Goal: Find specific page/section: Find specific page/section

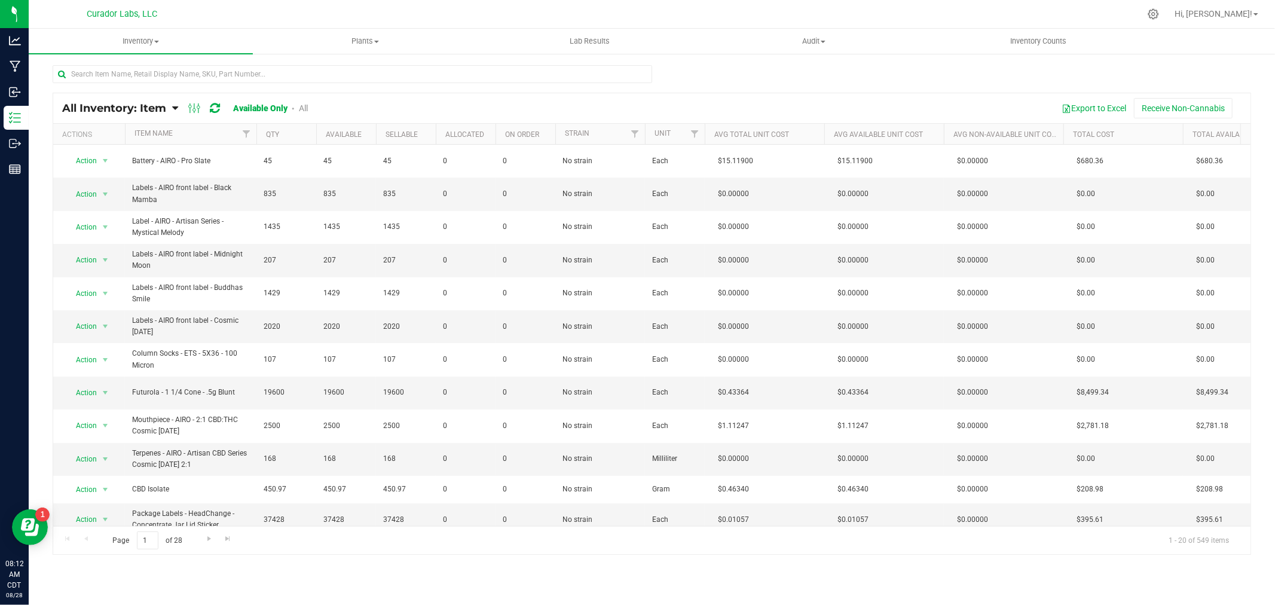
click at [160, 105] on span "All Inventory: Item" at bounding box center [114, 108] width 104 height 13
click at [90, 221] on li "Item by Lot" at bounding box center [108, 215] width 103 height 19
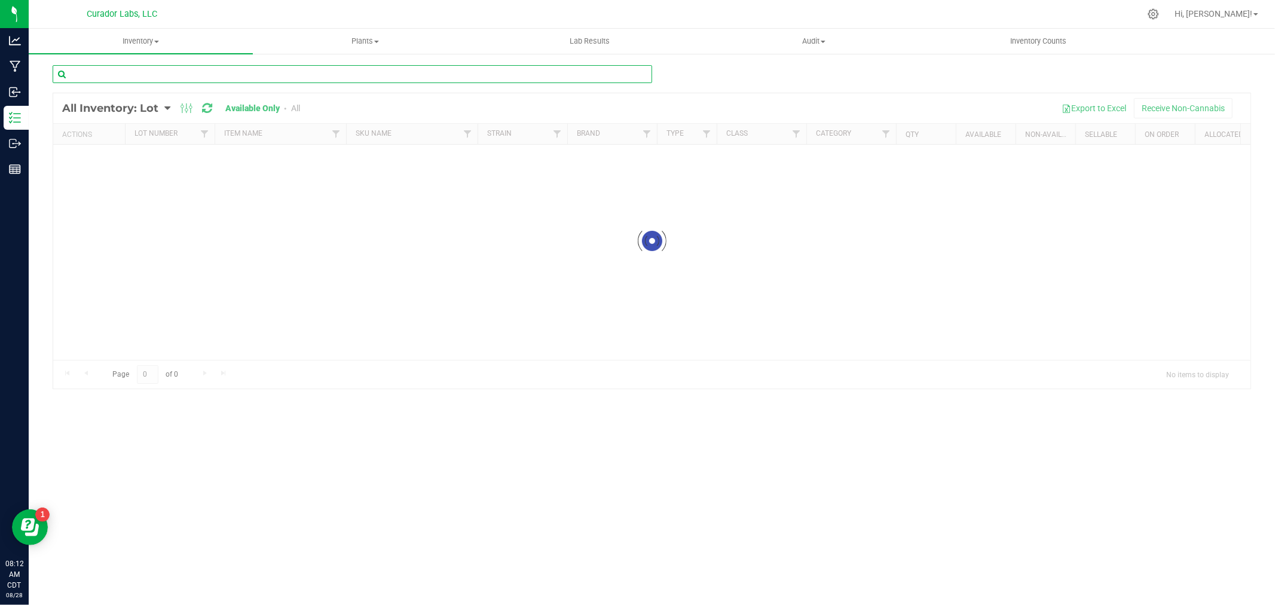
click at [170, 66] on input "text" at bounding box center [352, 74] width 599 height 18
paste input "081125-active-1716-0620252I"
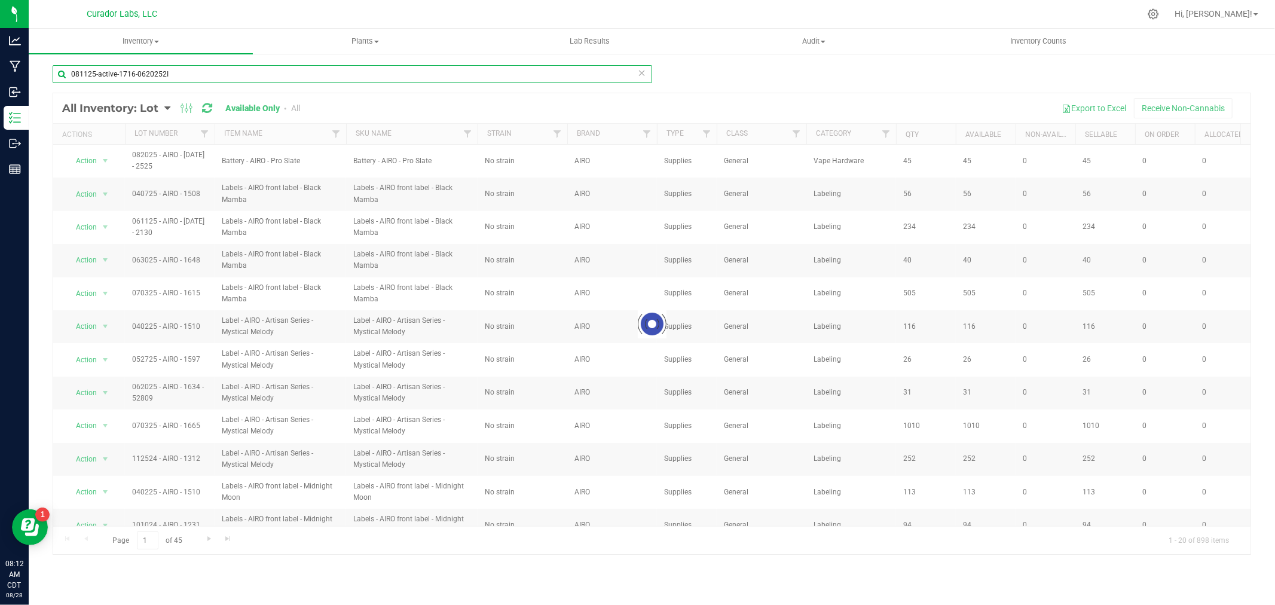
click at [94, 74] on input "081125-active-1716-0620252I" at bounding box center [352, 74] width 599 height 18
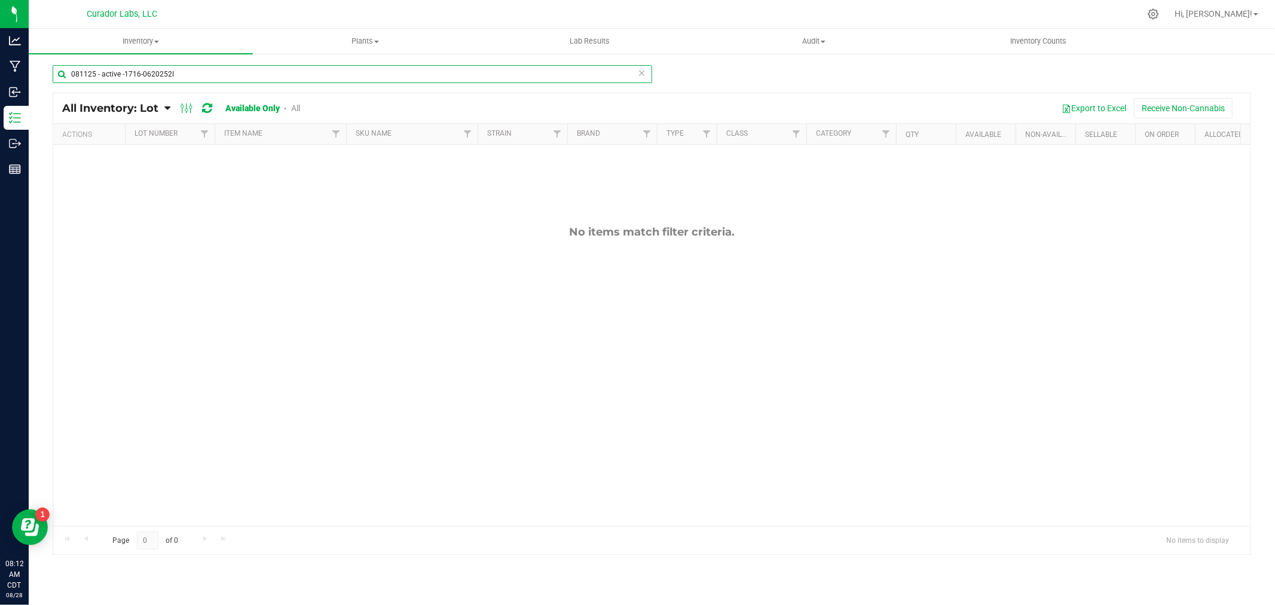
type input "081125 - active - 1716-0620252I"
drag, startPoint x: 190, startPoint y: 70, endPoint x: 30, endPoint y: 73, distance: 159.6
click at [30, 73] on div "081125 - active - 1716-0620252I All Inventory: Lot Item Summary Item (default) …" at bounding box center [652, 240] width 1246 height 374
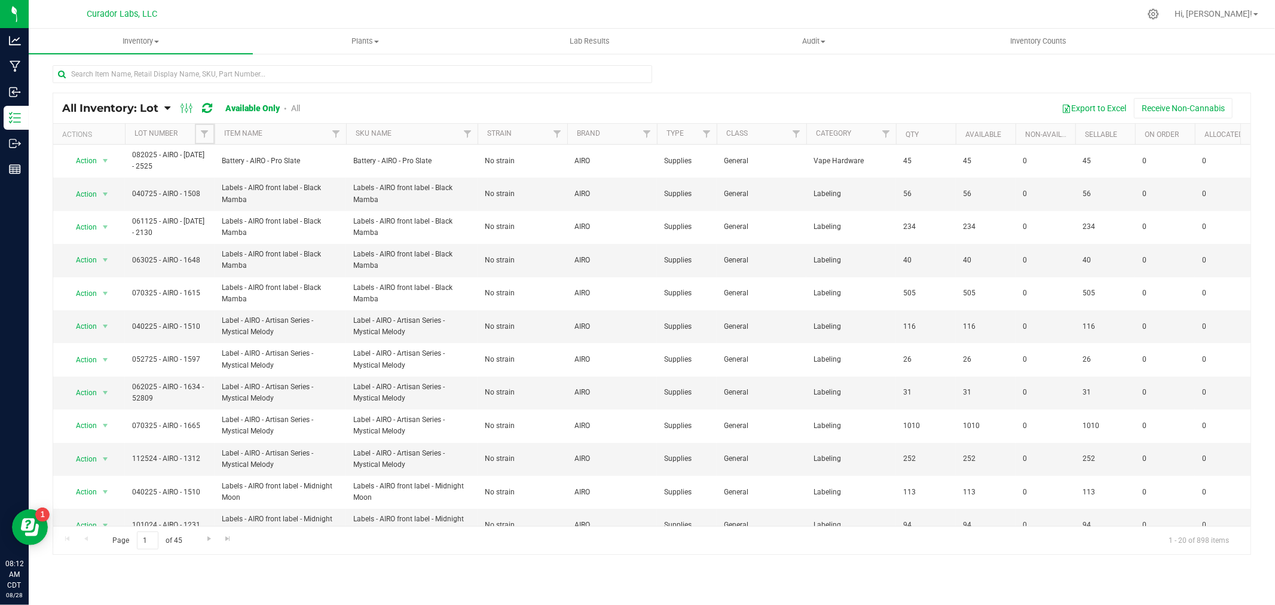
click at [204, 133] on span "Filter" at bounding box center [205, 134] width 10 height 10
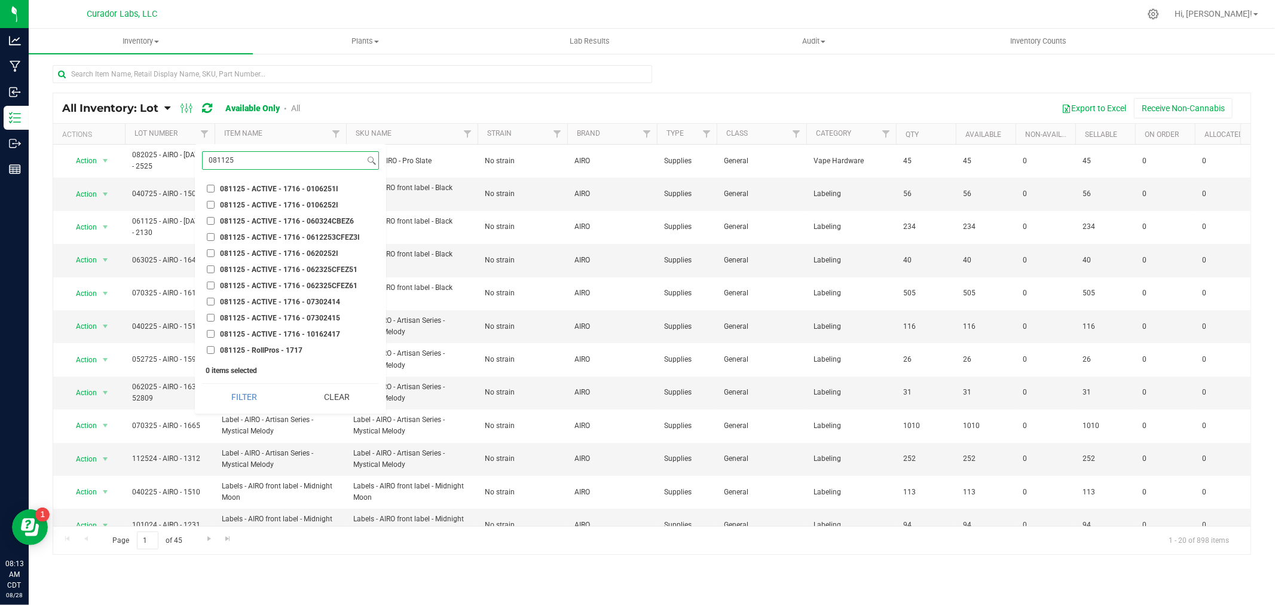
type input "081125"
click at [332, 252] on span "081125 - ACTIVE - 1716 - 0620252I" at bounding box center [279, 253] width 118 height 7
click at [215, 252] on input "081125 - ACTIVE - 1716 - 0620252I" at bounding box center [211, 253] width 8 height 8
checkbox input "true"
click at [265, 396] on button "Filter" at bounding box center [244, 397] width 84 height 26
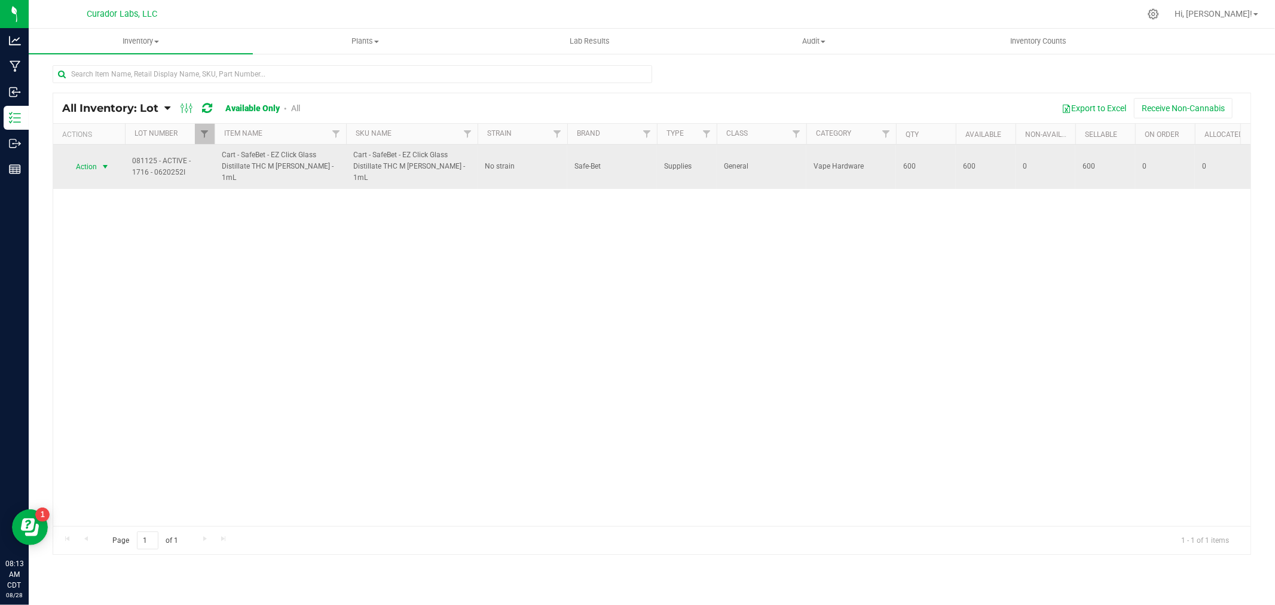
click at [102, 169] on span "select" at bounding box center [105, 167] width 10 height 10
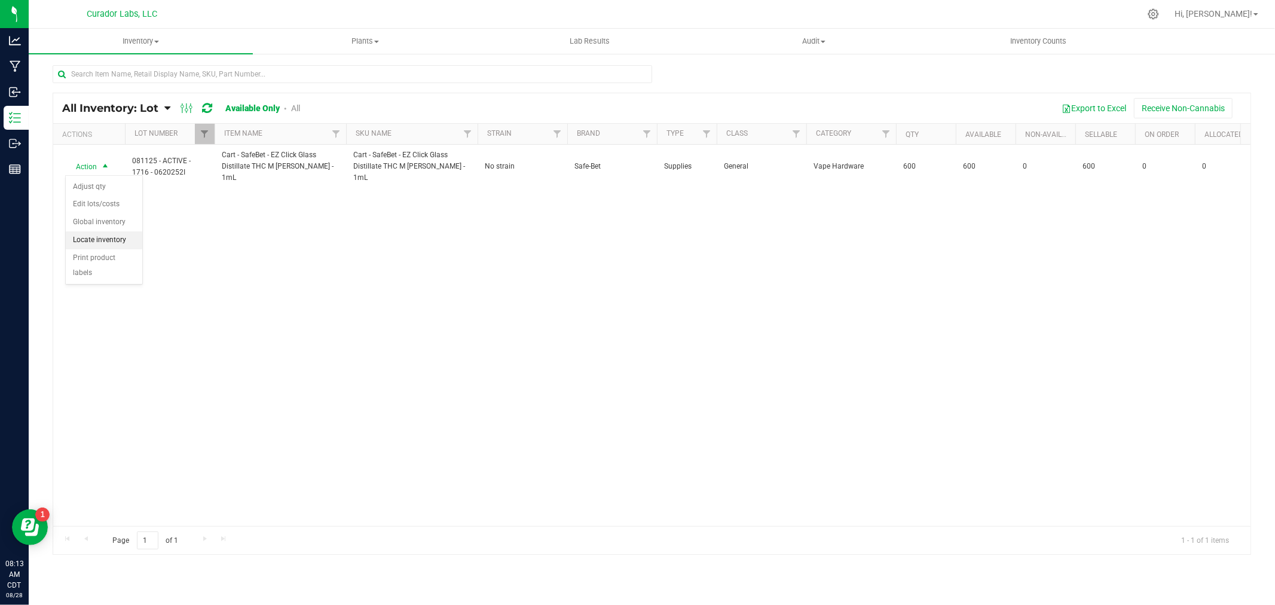
click at [114, 237] on li "Locate inventory" at bounding box center [104, 240] width 76 height 18
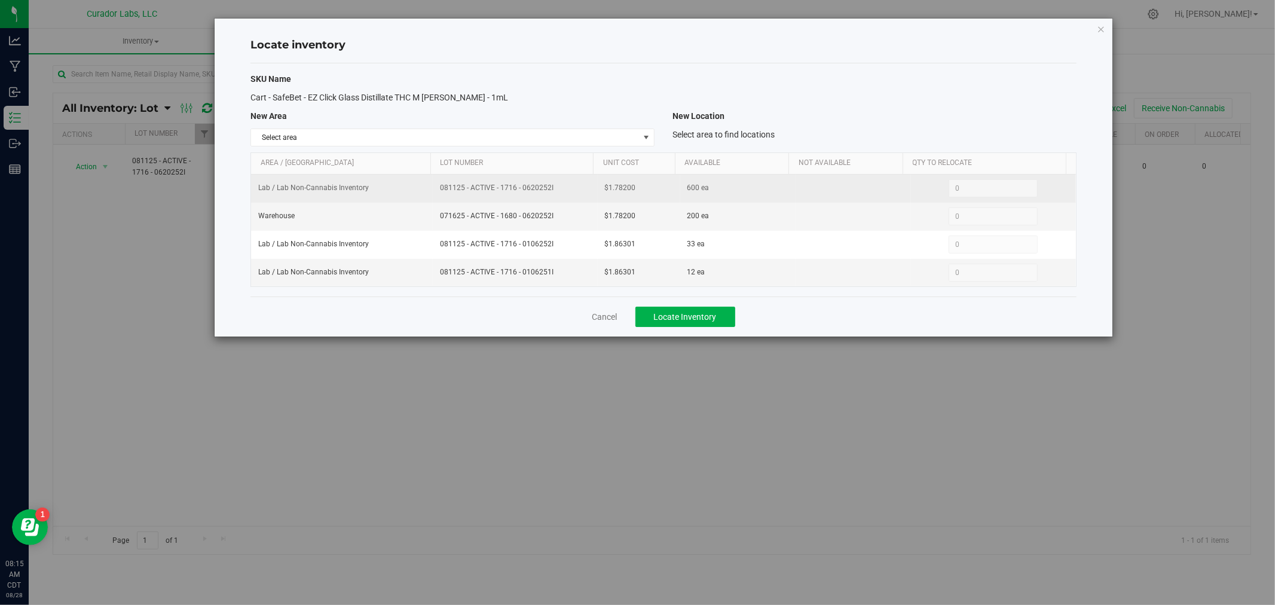
drag, startPoint x: 544, startPoint y: 188, endPoint x: 431, endPoint y: 192, distance: 113.0
click at [433, 192] on td "081125 - ACTIVE - 1716 - 0620252I" at bounding box center [515, 189] width 165 height 28
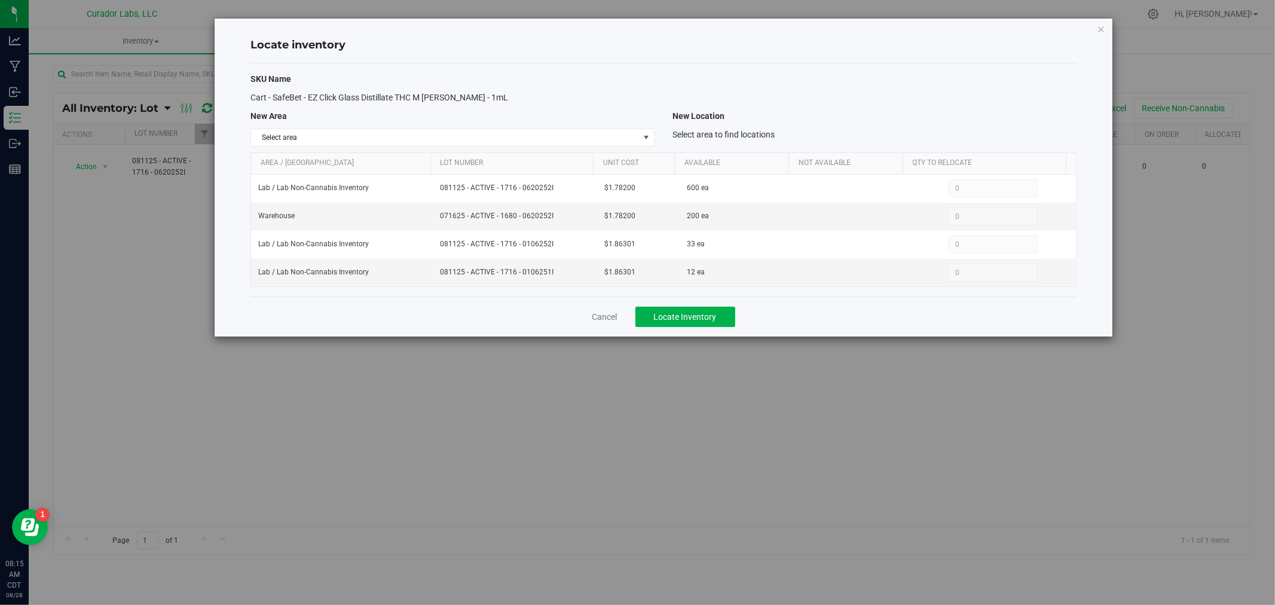
copy span "081125 - ACTIVE - 1716 - 0620252I"
click at [604, 314] on link "Cancel" at bounding box center [604, 317] width 25 height 12
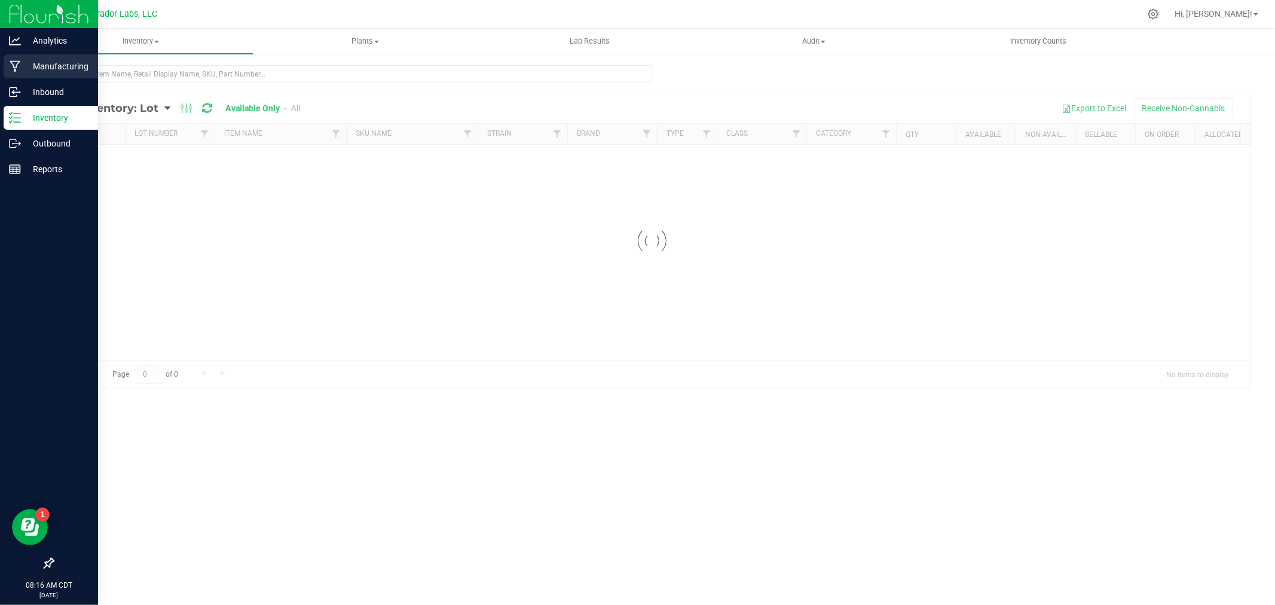
click at [21, 68] on p "Manufacturing" at bounding box center [57, 66] width 72 height 14
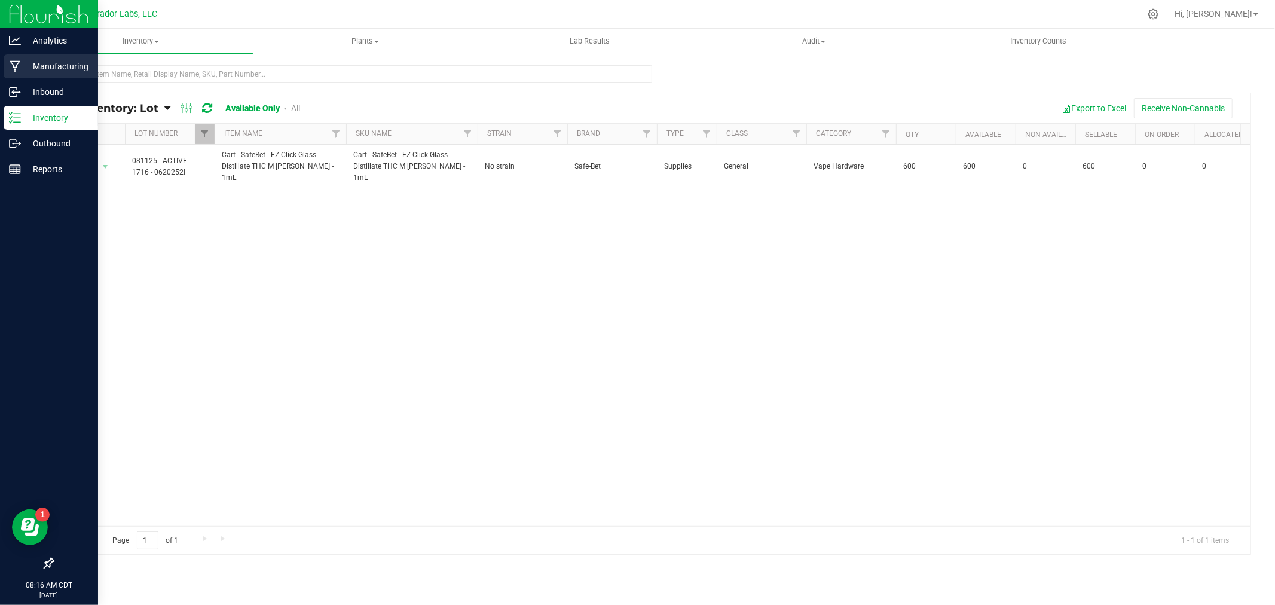
click at [32, 65] on p "Manufacturing" at bounding box center [57, 66] width 72 height 14
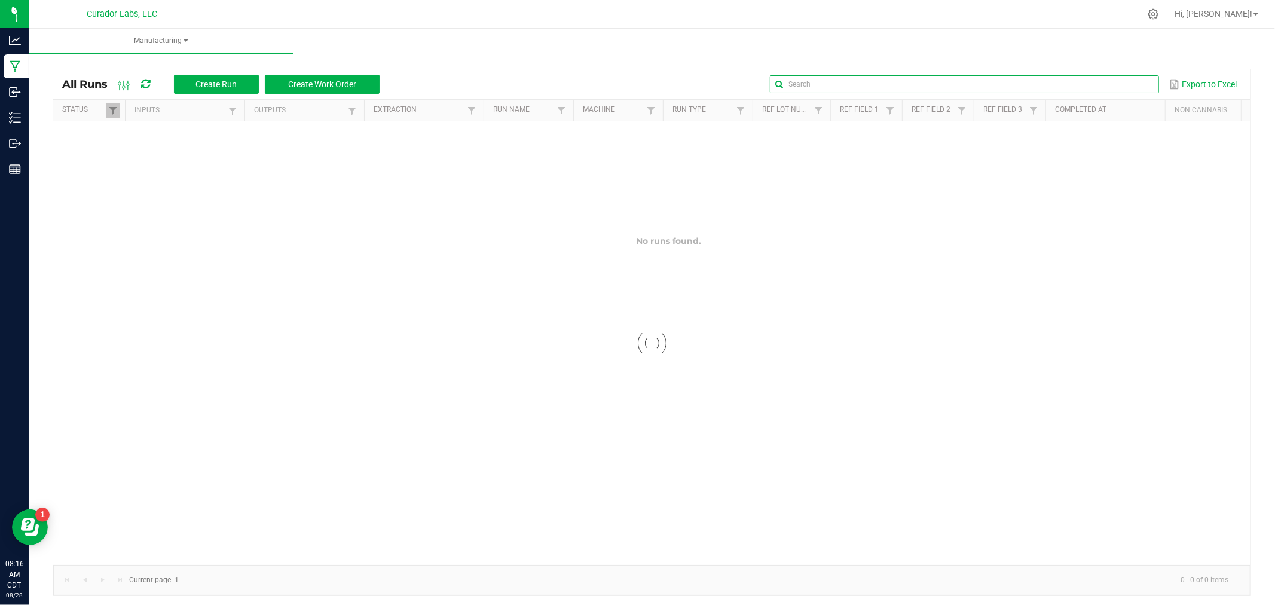
click at [1130, 82] on input "text" at bounding box center [964, 84] width 388 height 18
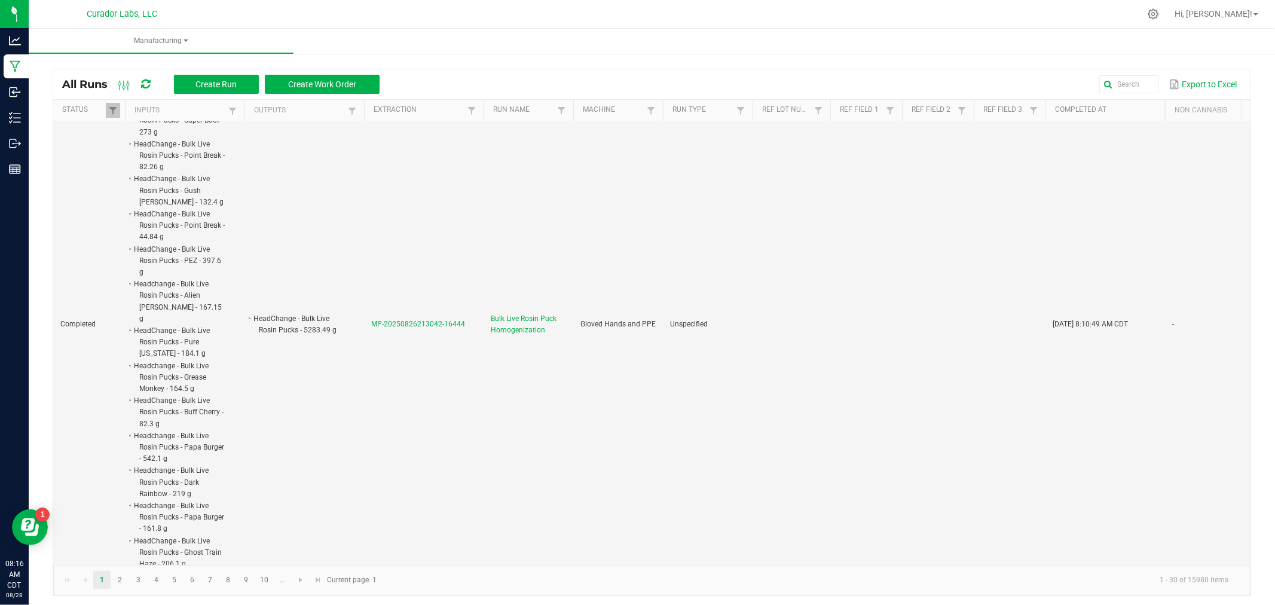
scroll to position [1926, 0]
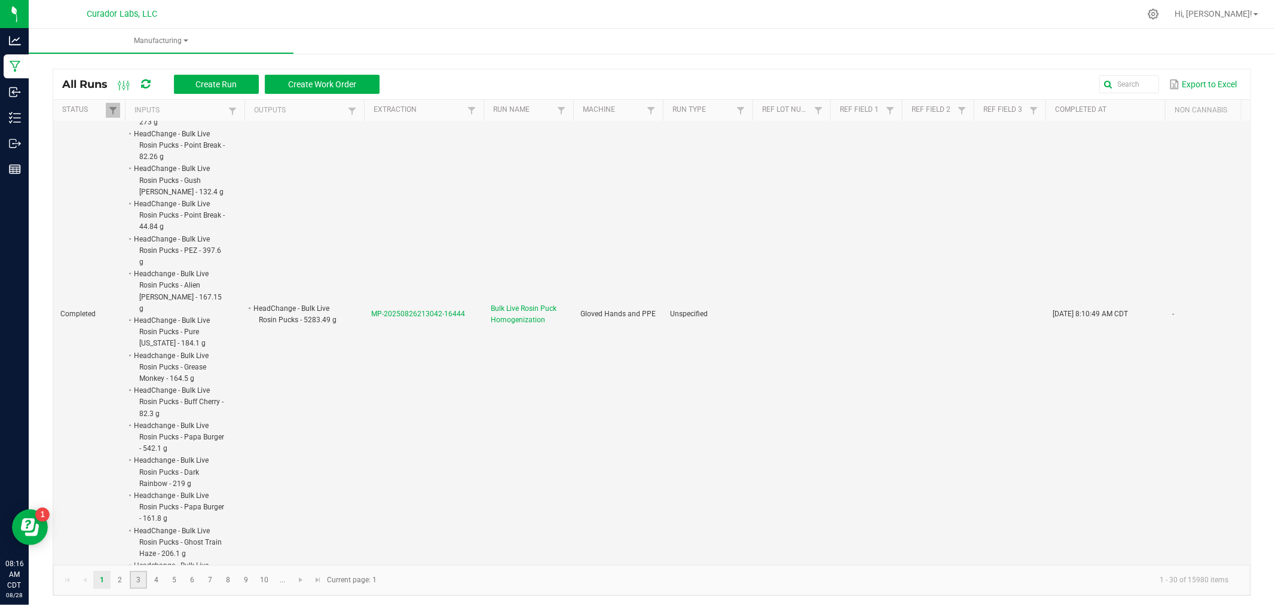
click at [136, 581] on link "3" at bounding box center [138, 580] width 17 height 18
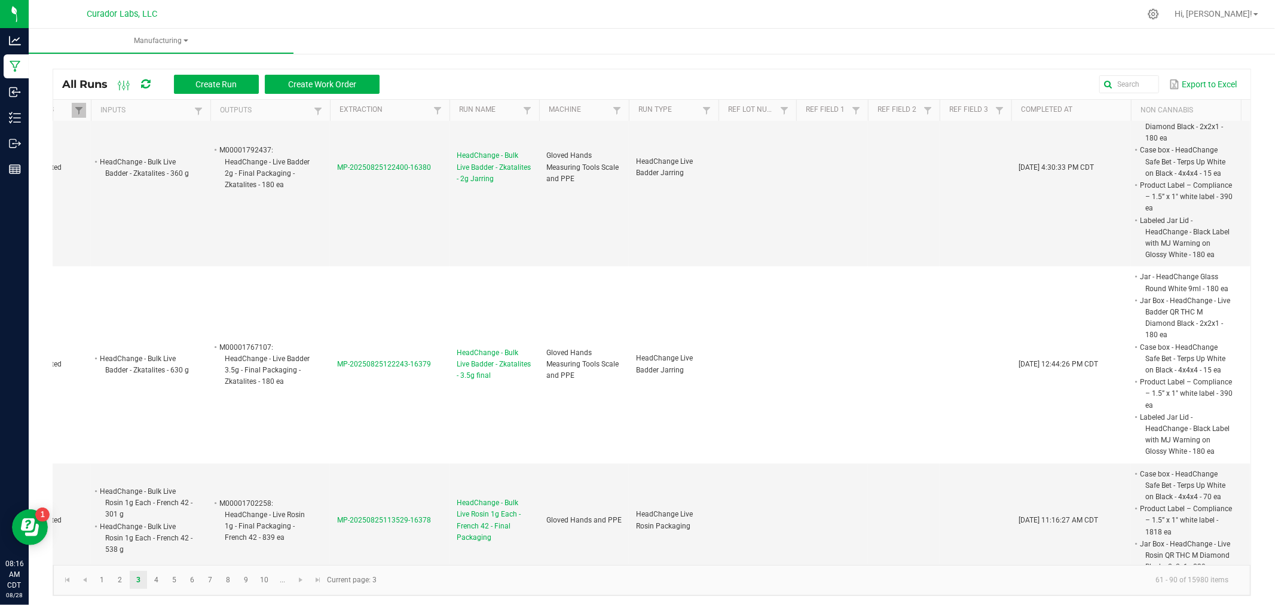
scroll to position [2280, 34]
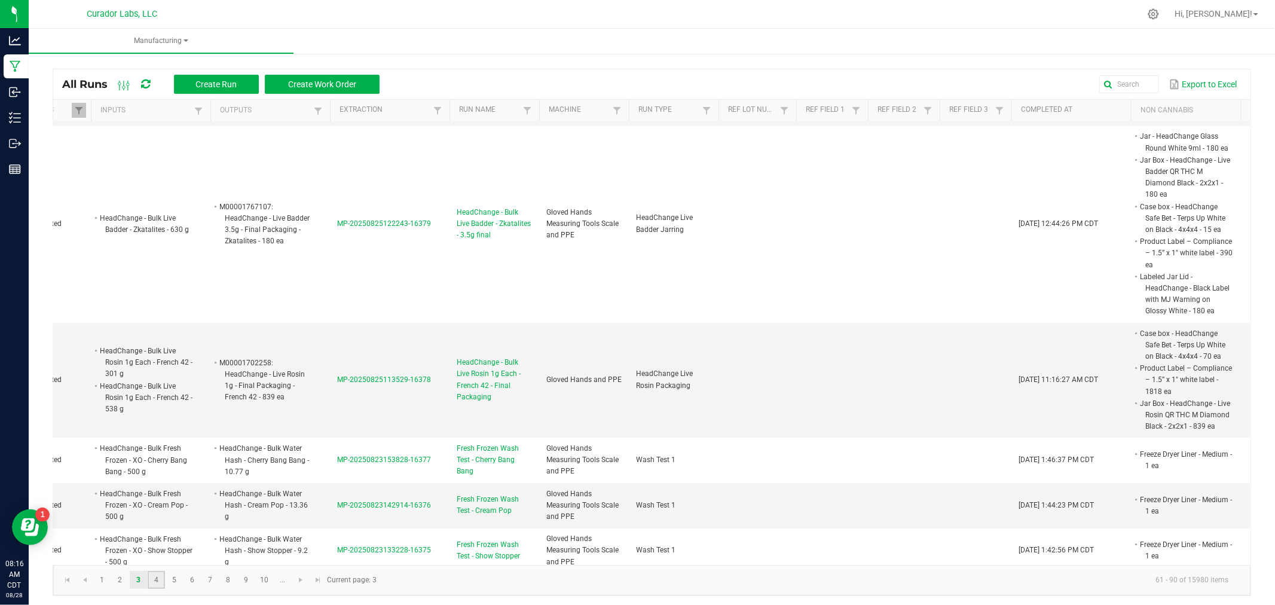
click at [153, 580] on link "4" at bounding box center [156, 580] width 17 height 18
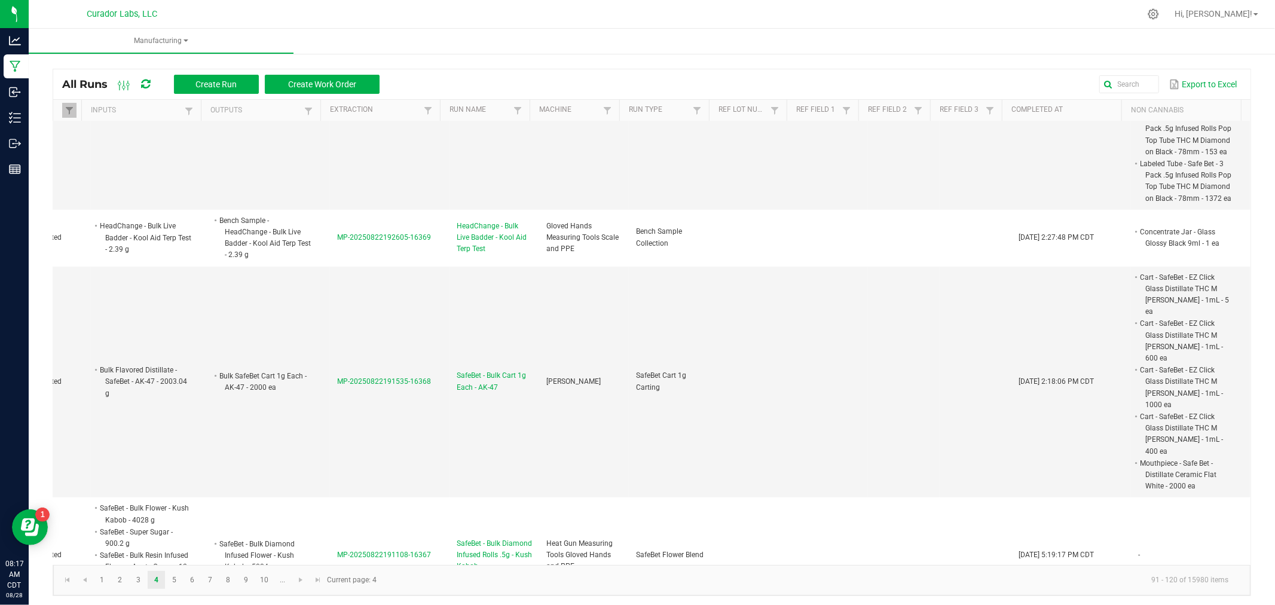
scroll to position [0, 54]
click at [366, 377] on span "MP-20250822191535-16368" at bounding box center [384, 381] width 94 height 8
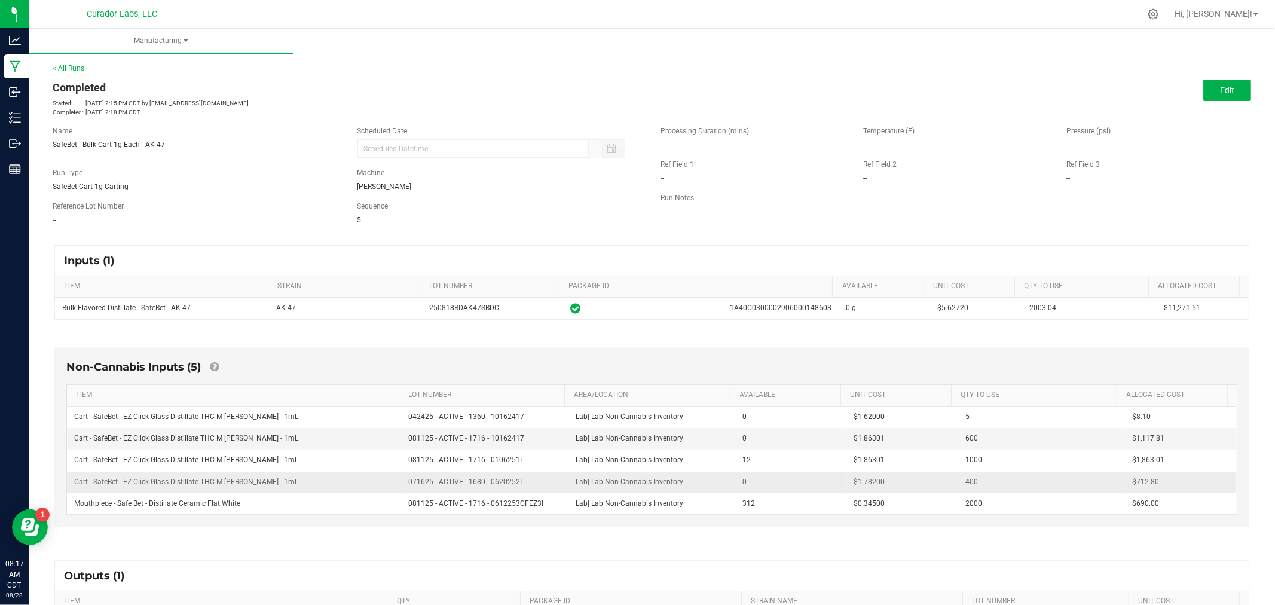
drag, startPoint x: 522, startPoint y: 481, endPoint x: 382, endPoint y: 485, distance: 139.3
click at [382, 485] on tr "Cart - SafeBet - EZ Click Glass Distillate THC M [PERSON_NAME] - 1mL 071625 - A…" at bounding box center [652, 483] width 1170 height 22
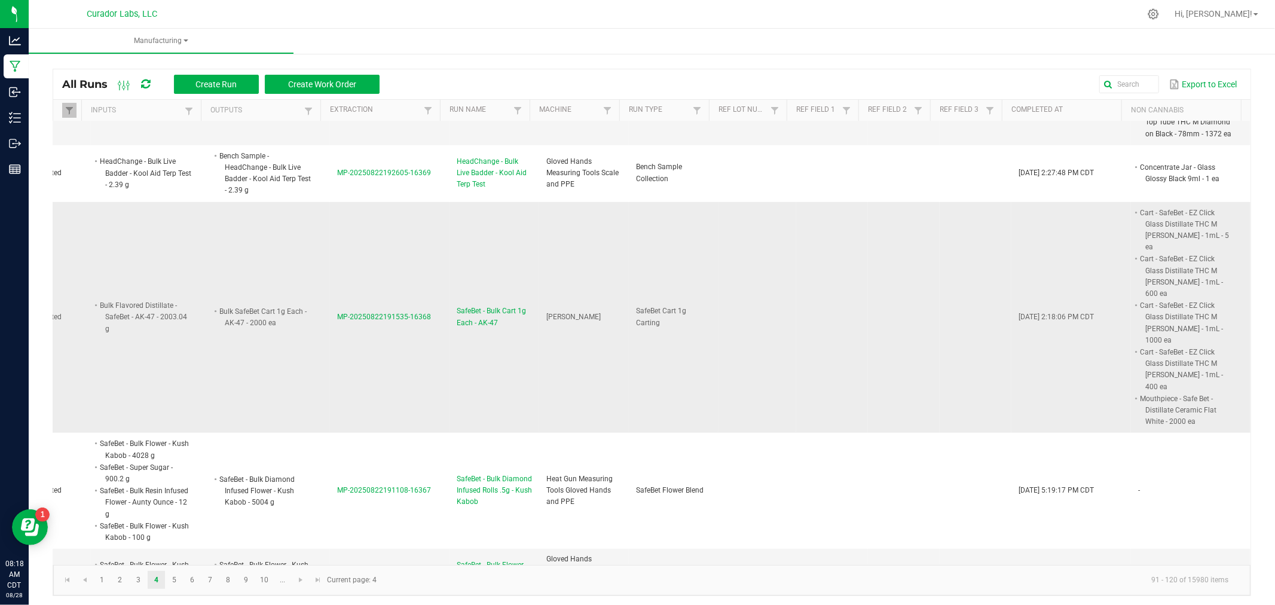
scroll to position [531, 54]
click at [347, 311] on span "MP-20250822191535-16368" at bounding box center [384, 315] width 94 height 8
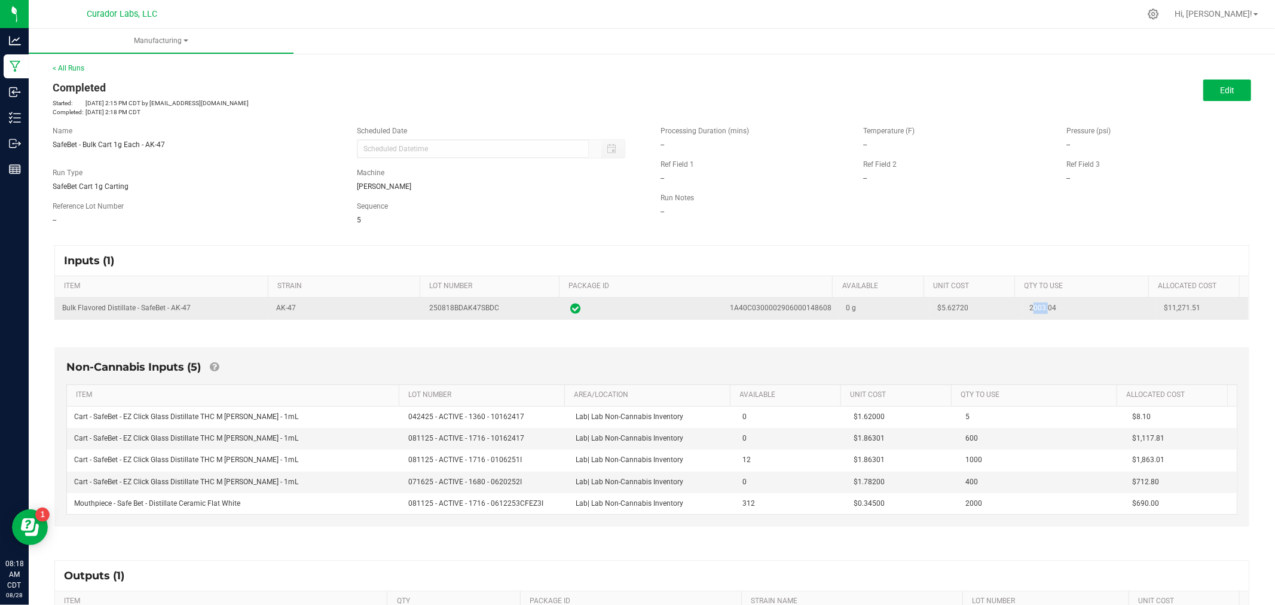
drag, startPoint x: 1028, startPoint y: 308, endPoint x: 1006, endPoint y: 308, distance: 21.5
click at [1022, 308] on td "2003.04" at bounding box center [1089, 309] width 134 height 22
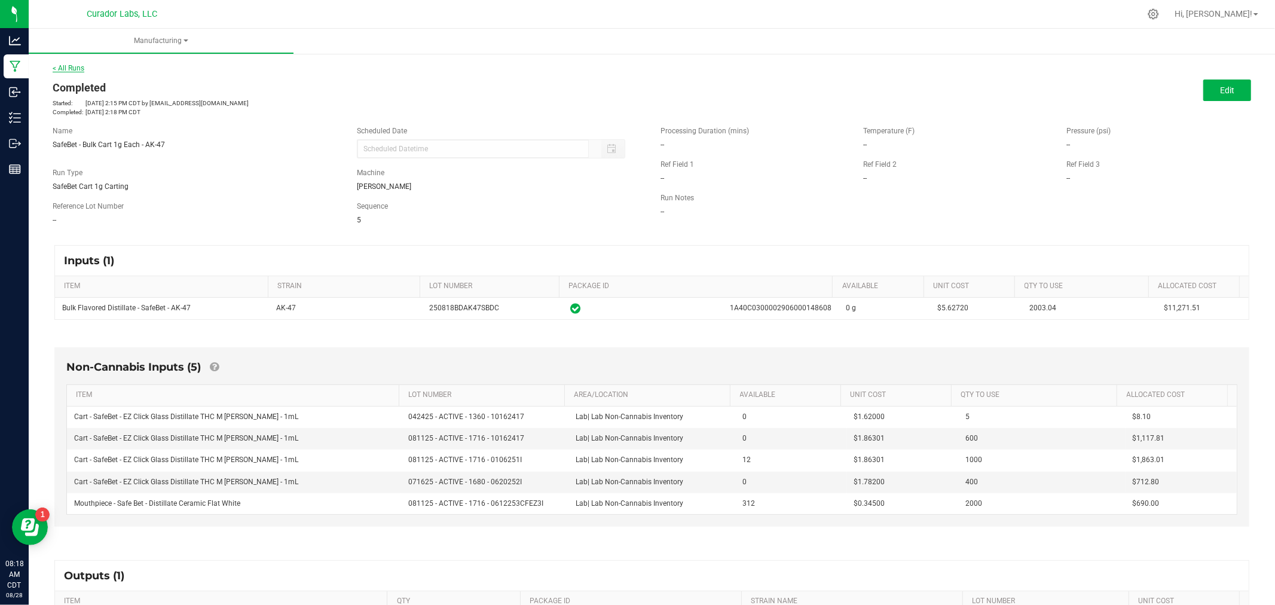
click at [72, 64] on link "< All Runs" at bounding box center [69, 68] width 32 height 8
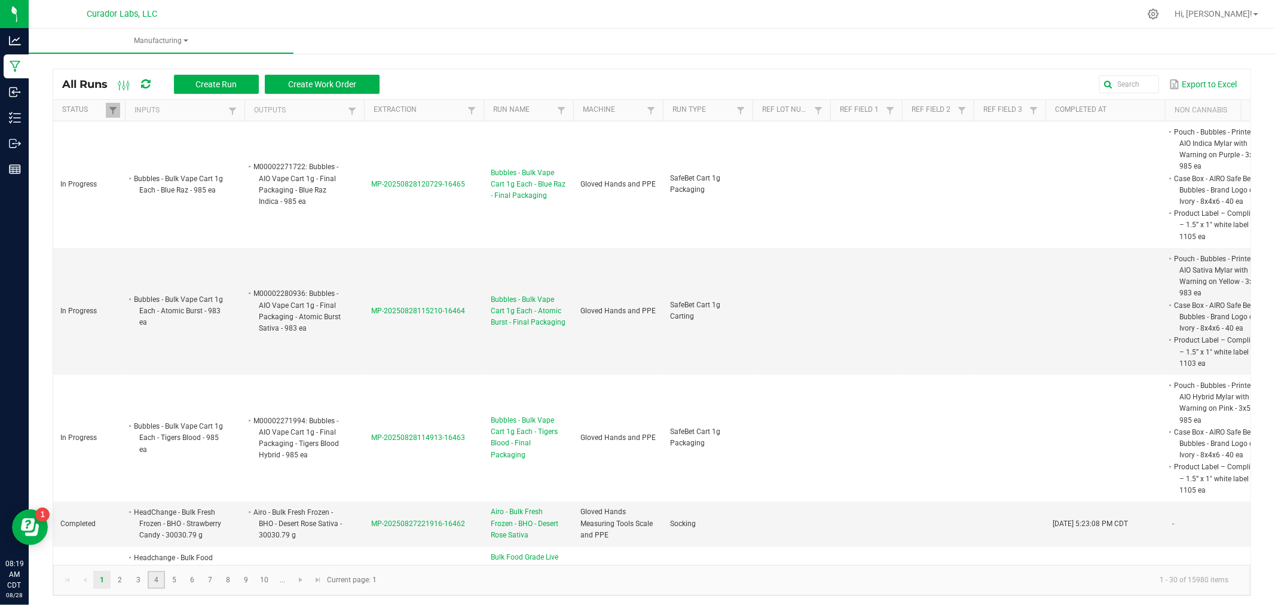
click at [157, 578] on link "4" at bounding box center [156, 580] width 17 height 18
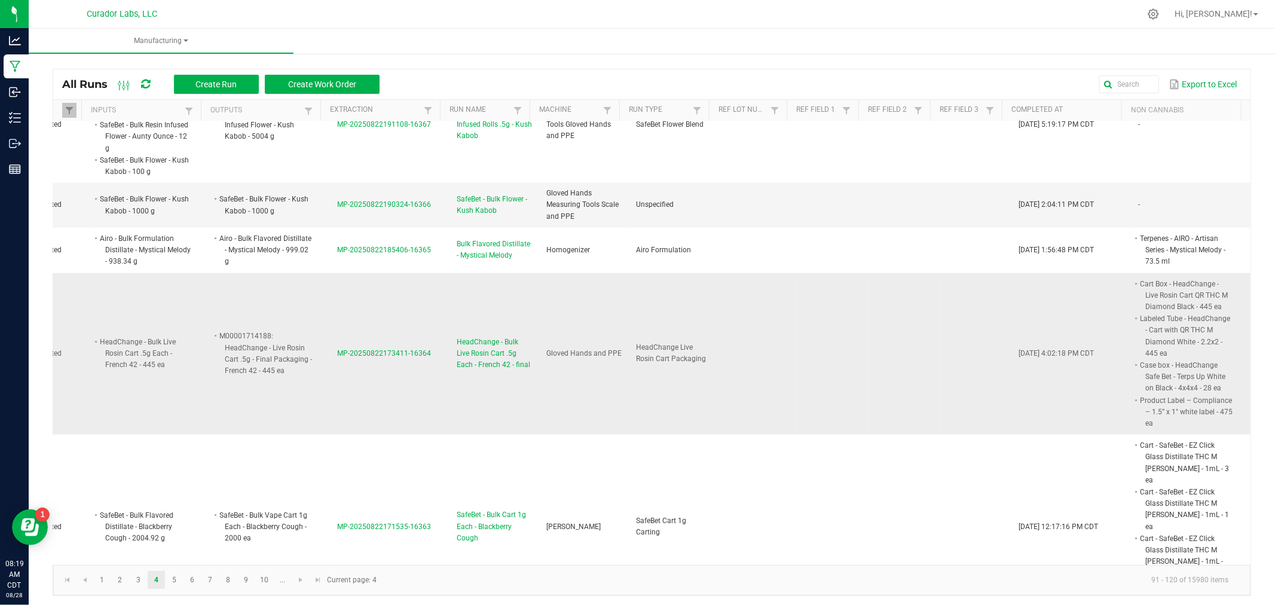
scroll to position [996, 54]
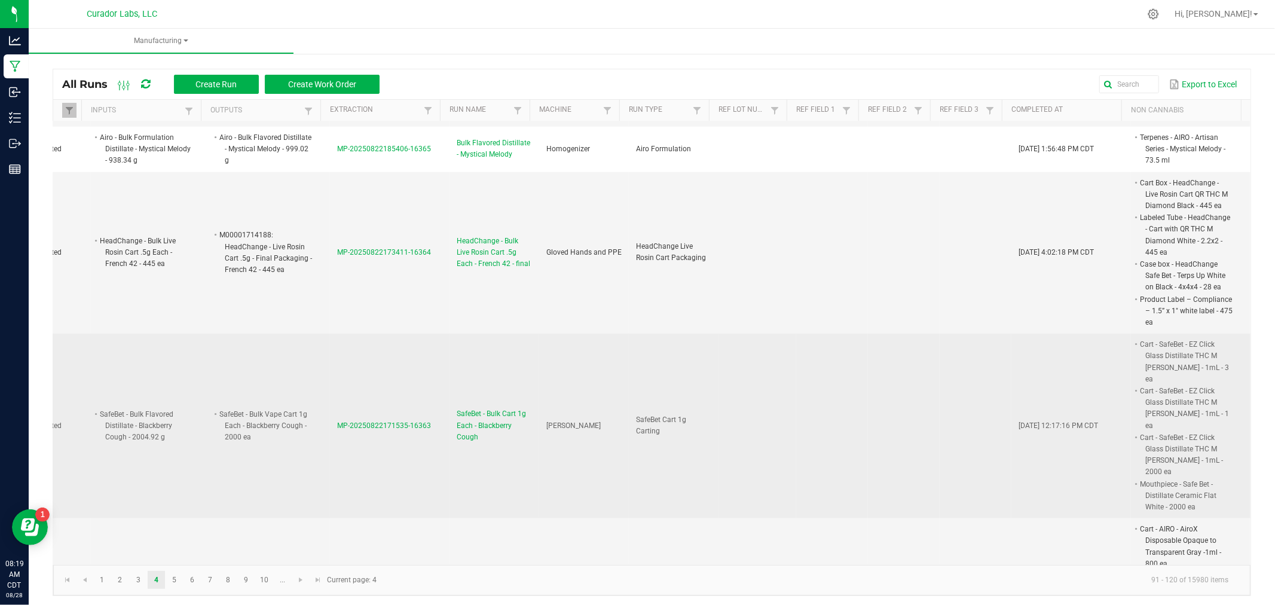
click at [353, 421] on span "MP-20250822171535-16363" at bounding box center [384, 425] width 94 height 8
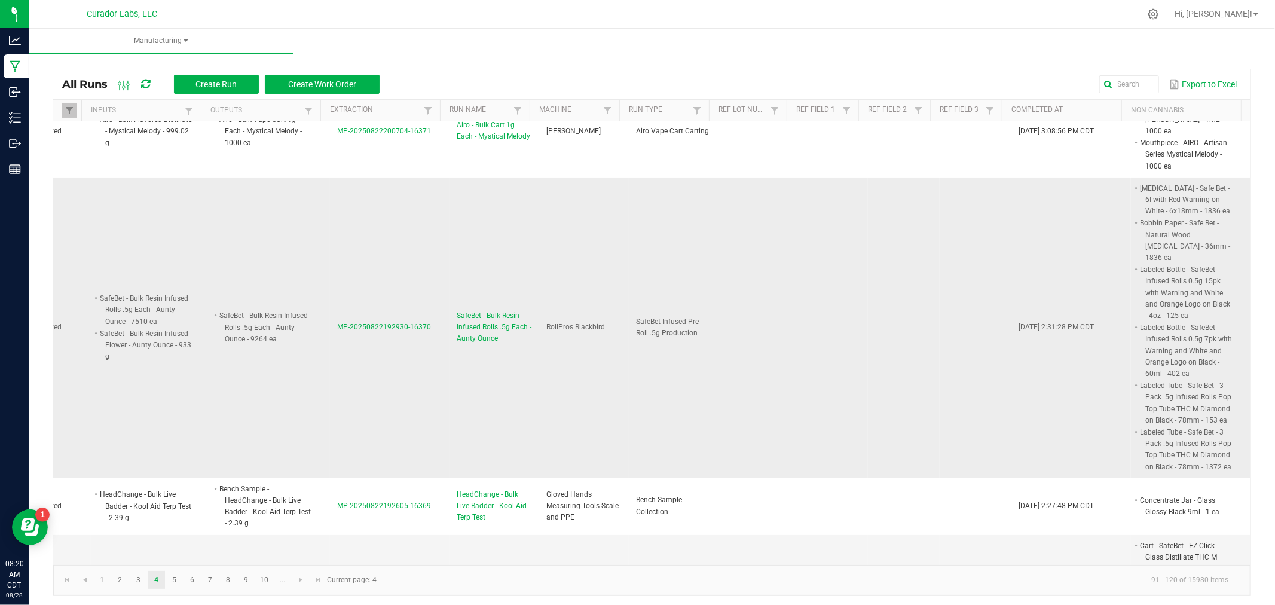
scroll to position [199, 54]
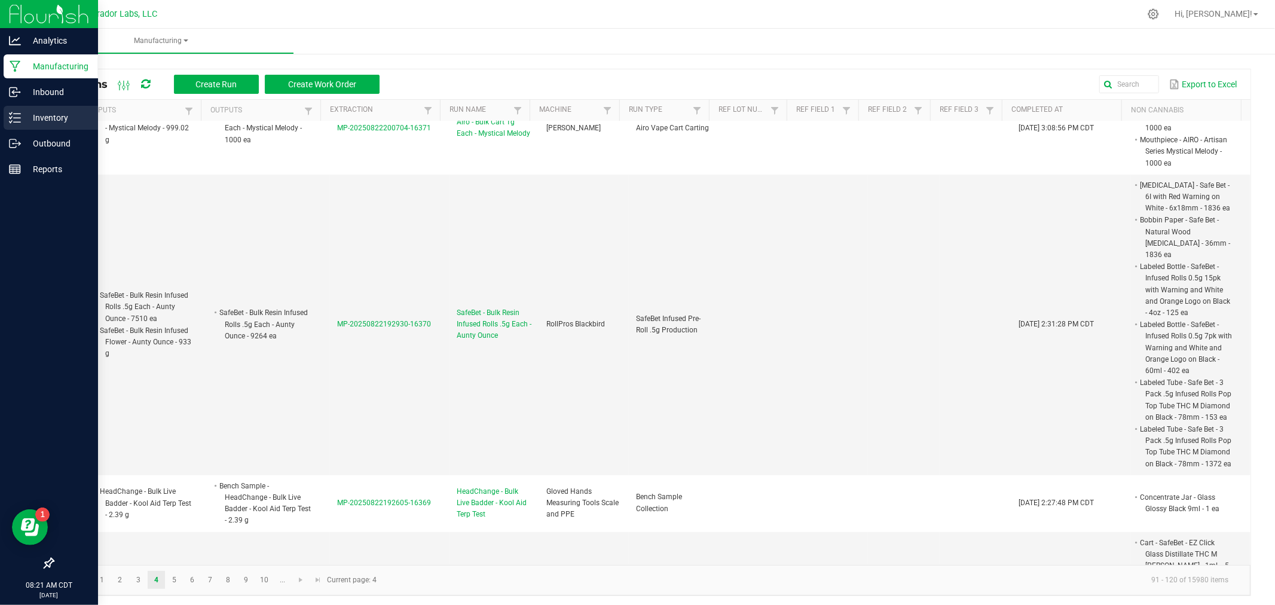
click at [11, 117] on icon at bounding box center [11, 118] width 2 height 2
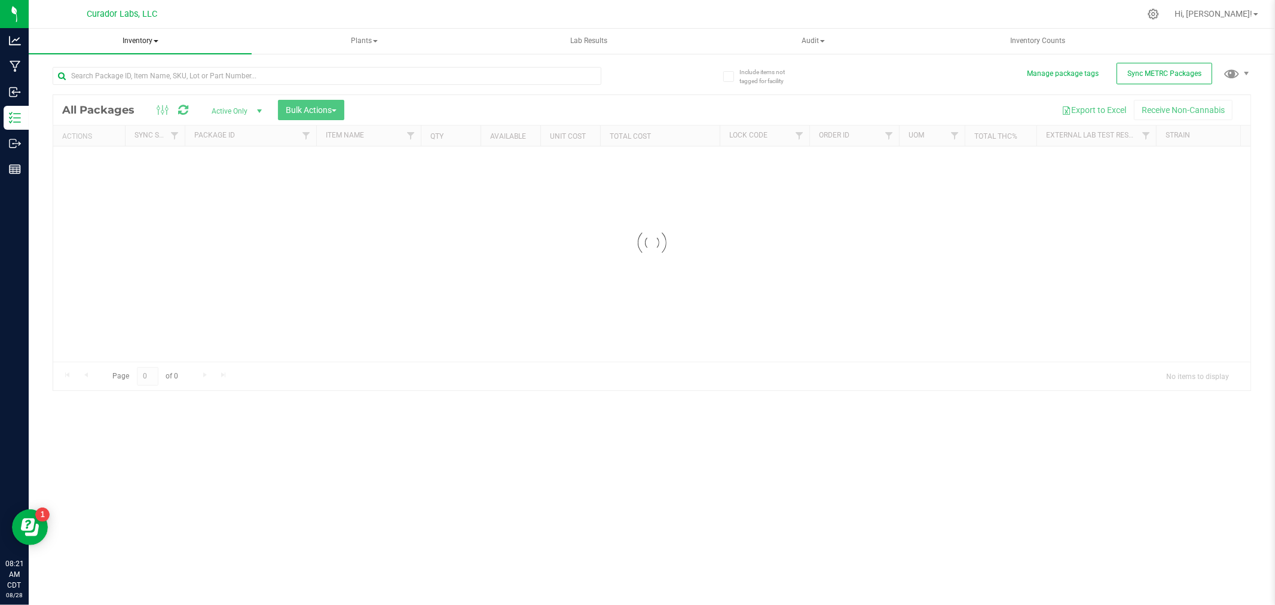
click at [138, 38] on span "Inventory" at bounding box center [140, 41] width 223 height 25
click at [106, 81] on span "All inventory" at bounding box center [85, 86] width 81 height 10
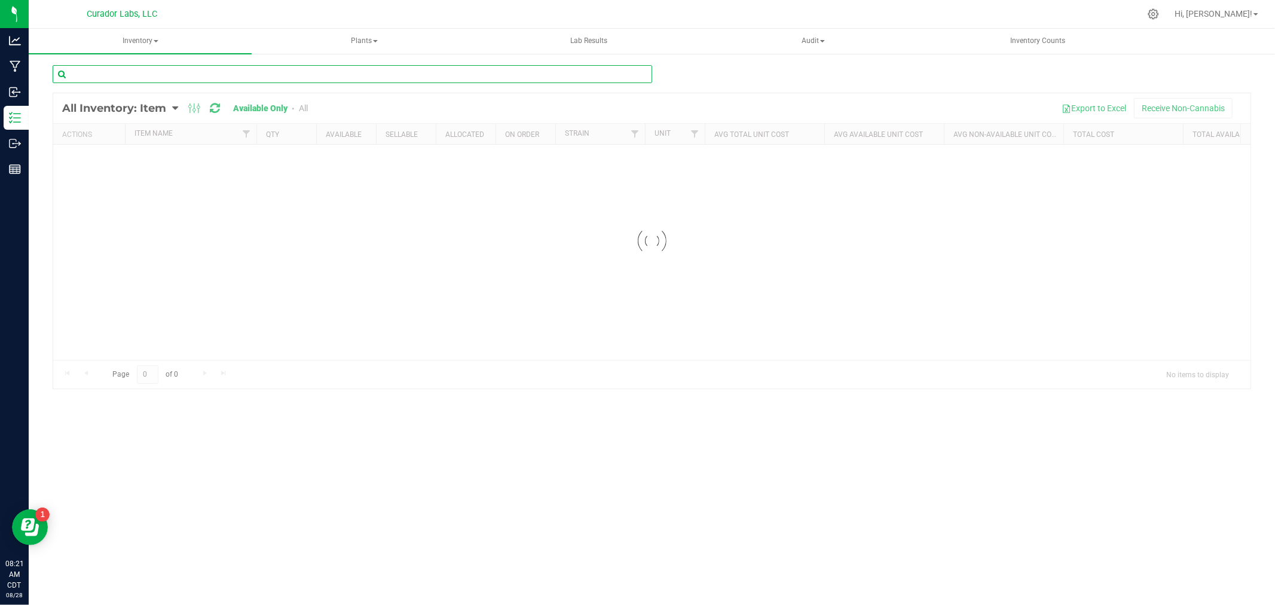
click at [120, 74] on input "text" at bounding box center [352, 74] width 599 height 18
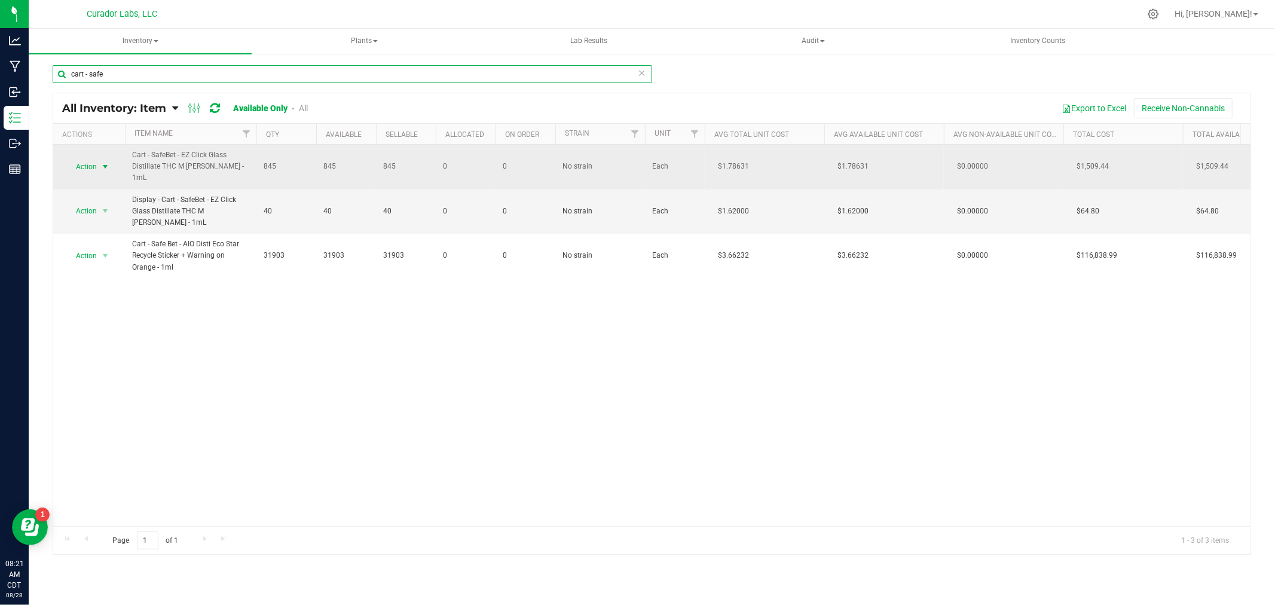
type input "cart - safe"
click at [102, 169] on span "select" at bounding box center [105, 167] width 10 height 10
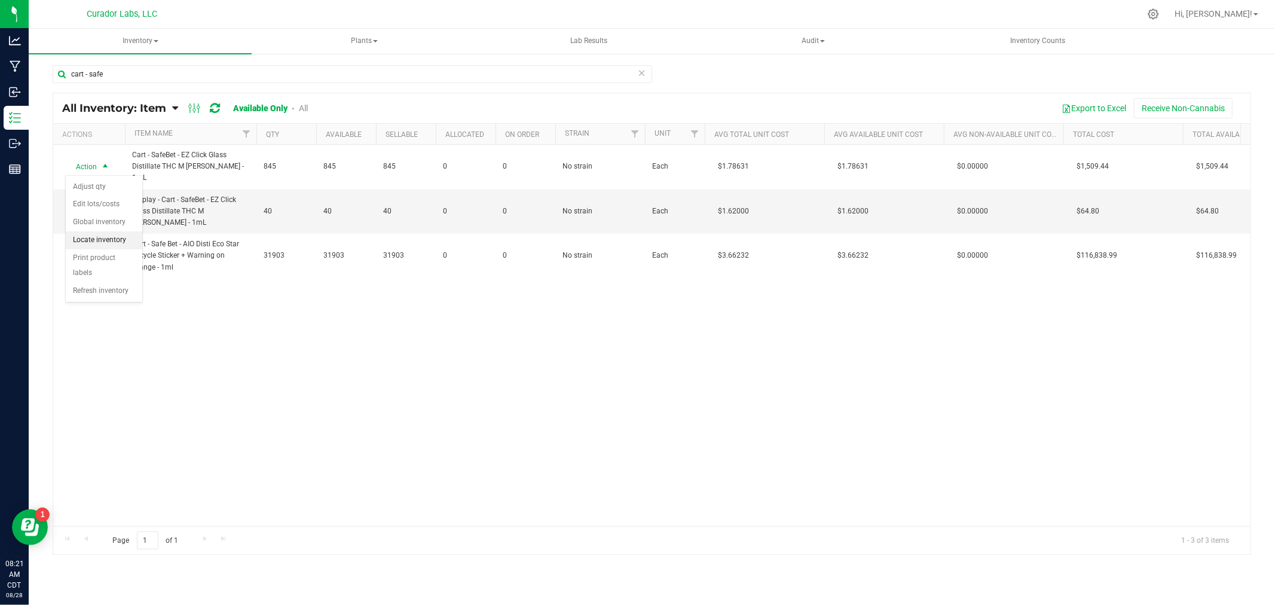
click at [103, 237] on li "Locate inventory" at bounding box center [104, 240] width 76 height 18
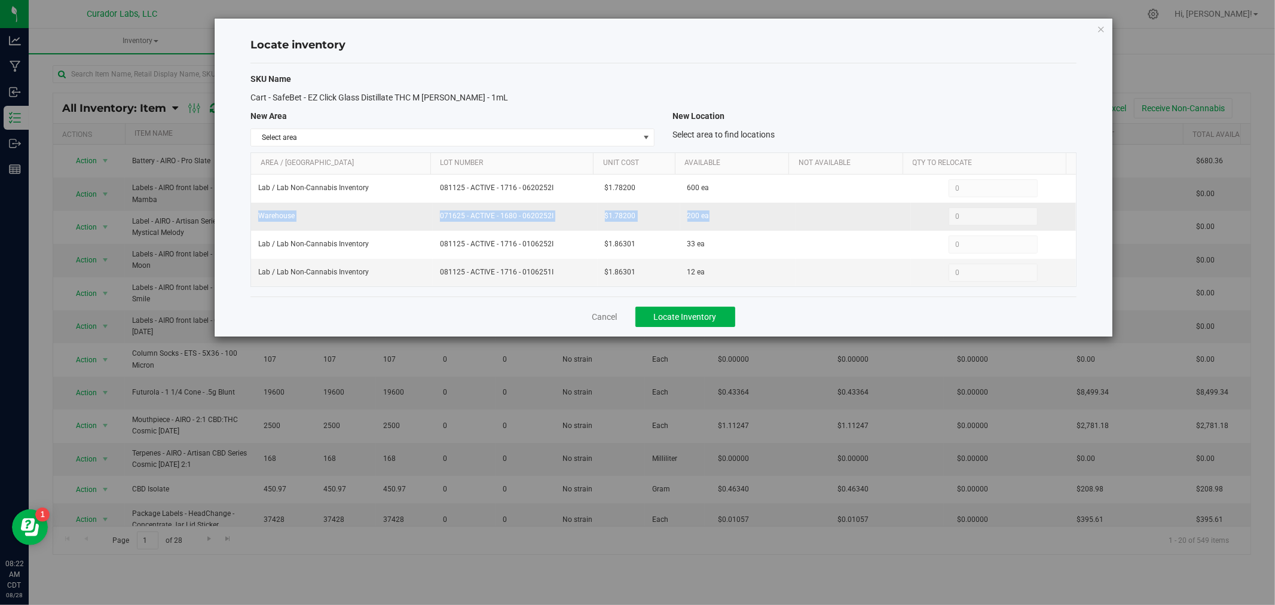
drag, startPoint x: 722, startPoint y: 218, endPoint x: 253, endPoint y: 216, distance: 469.1
click at [253, 216] on tr "Warehouse 071625 - ACTIVE - 1680 - 0620252I $1.78200 200 ea 0 0" at bounding box center [663, 217] width 825 height 28
click at [611, 319] on link "Cancel" at bounding box center [604, 317] width 25 height 12
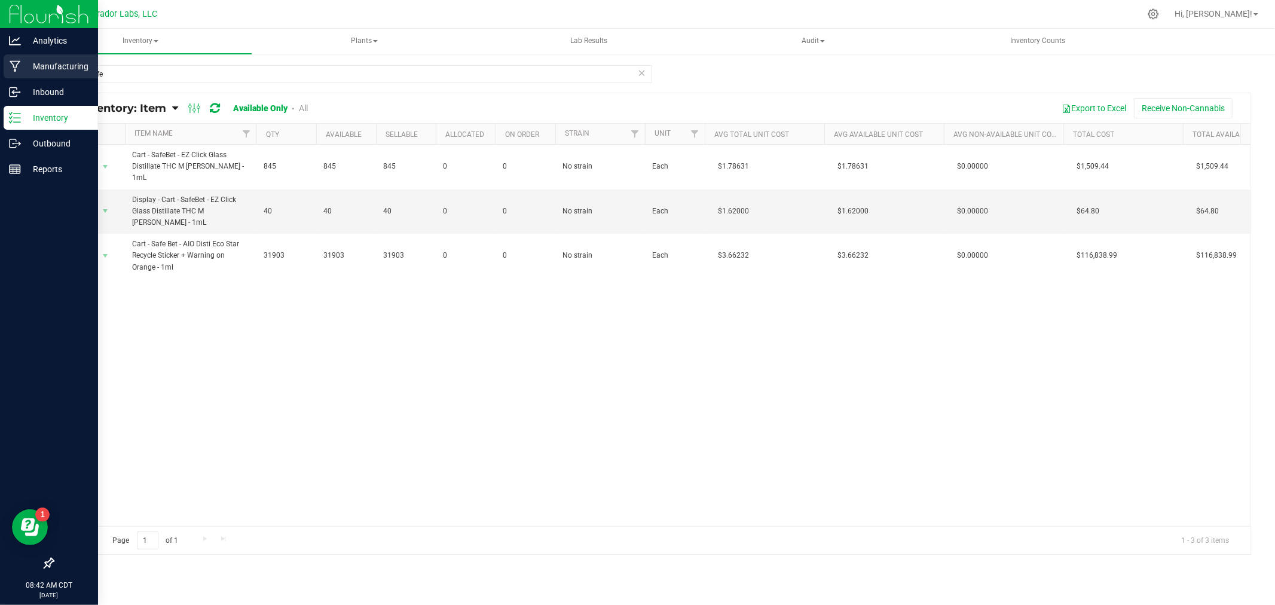
click at [45, 61] on p "Manufacturing" at bounding box center [57, 66] width 72 height 14
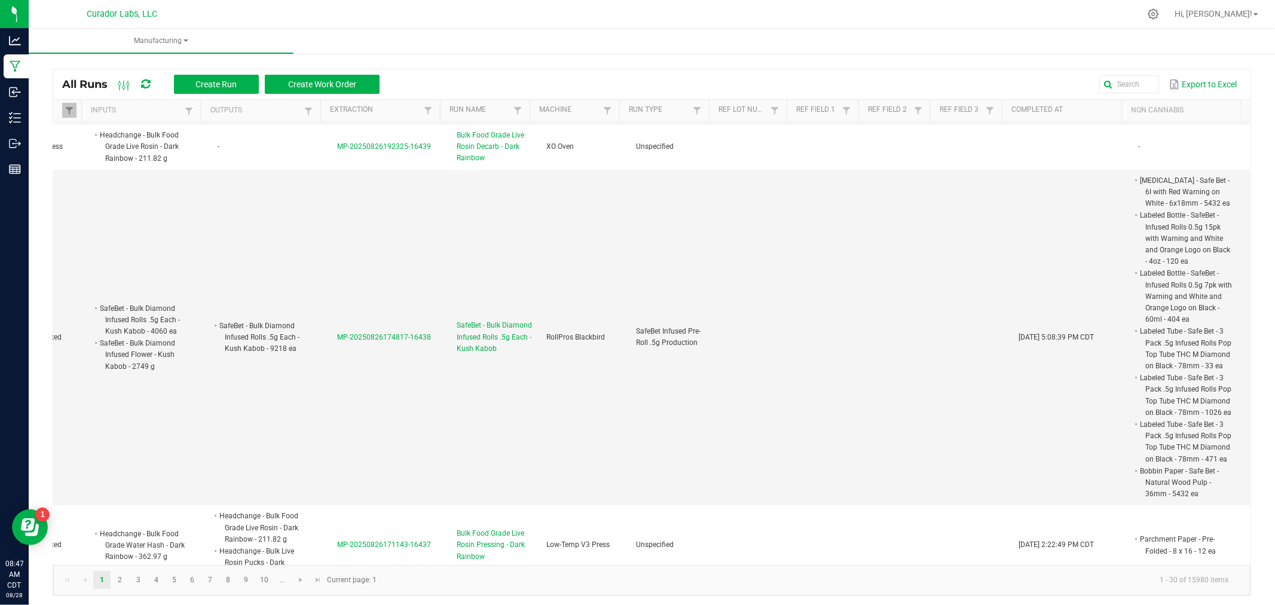
scroll to position [2957, 54]
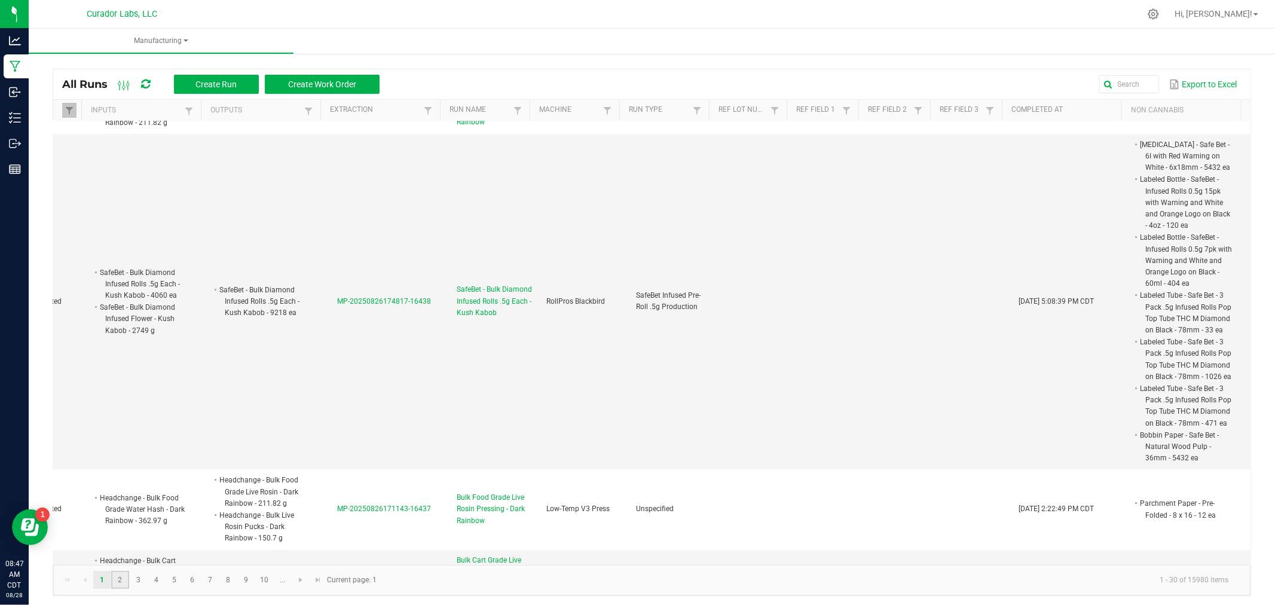
click at [118, 578] on link "2" at bounding box center [119, 580] width 17 height 18
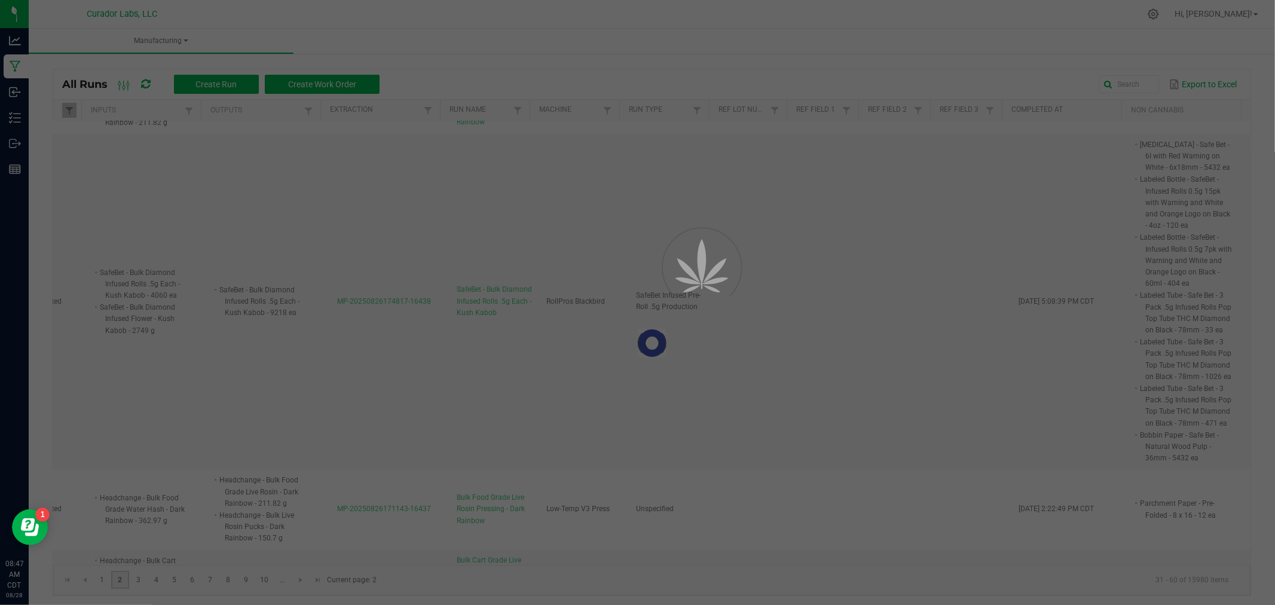
scroll to position [0, 54]
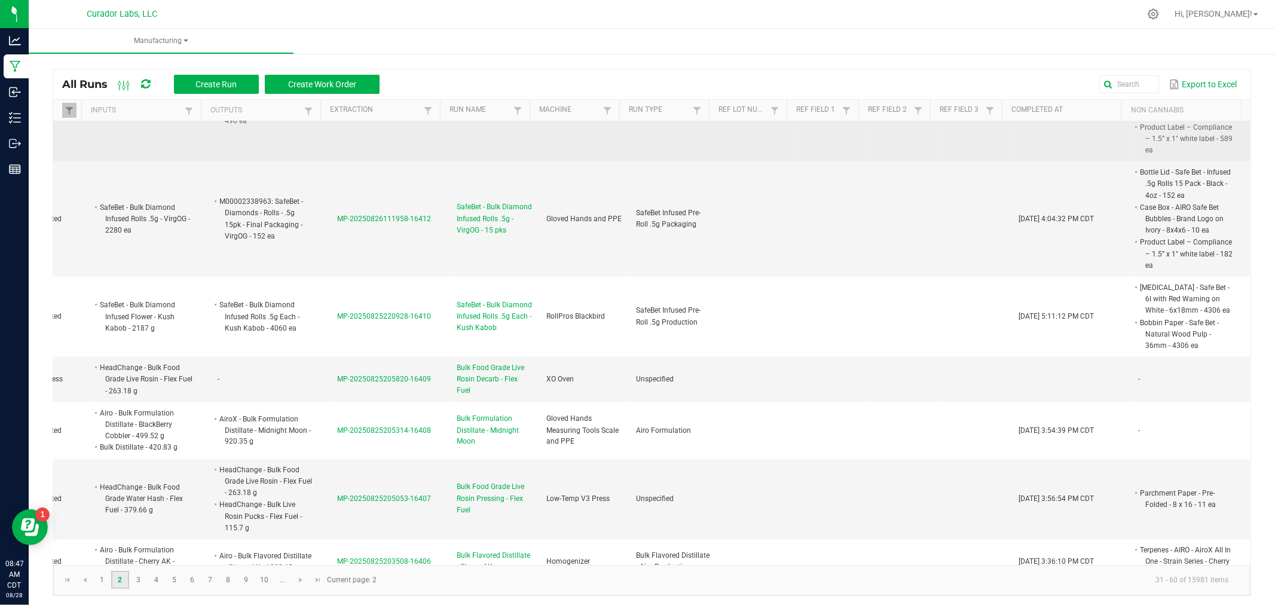
scroll to position [1650, 54]
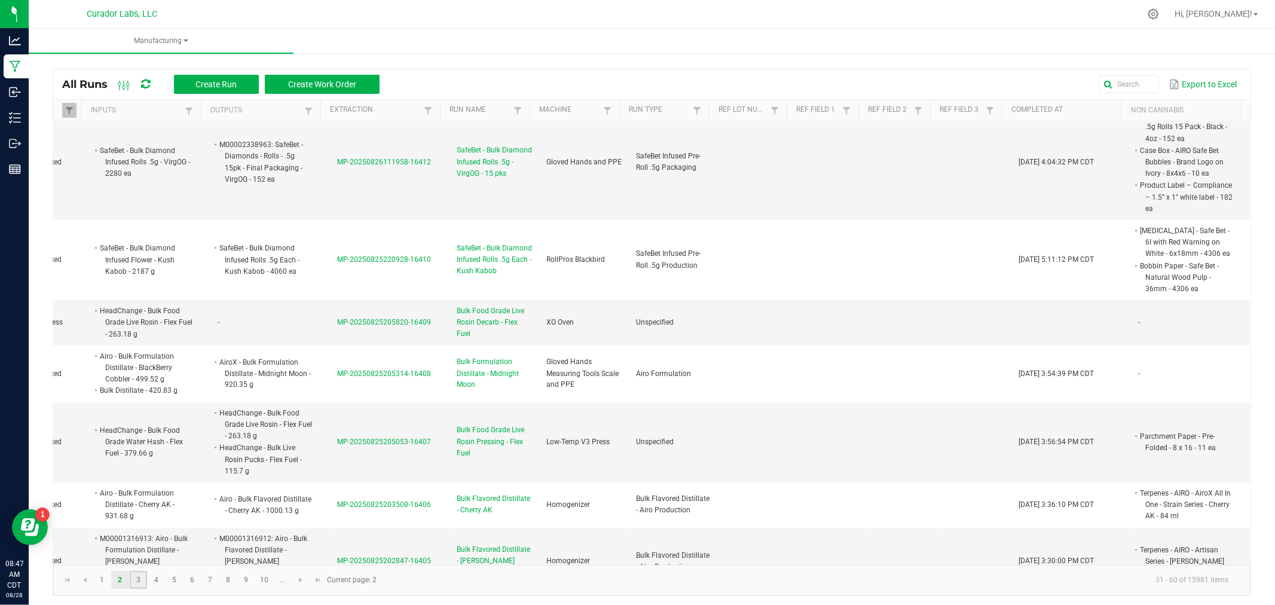
click at [131, 575] on link "3" at bounding box center [138, 580] width 17 height 18
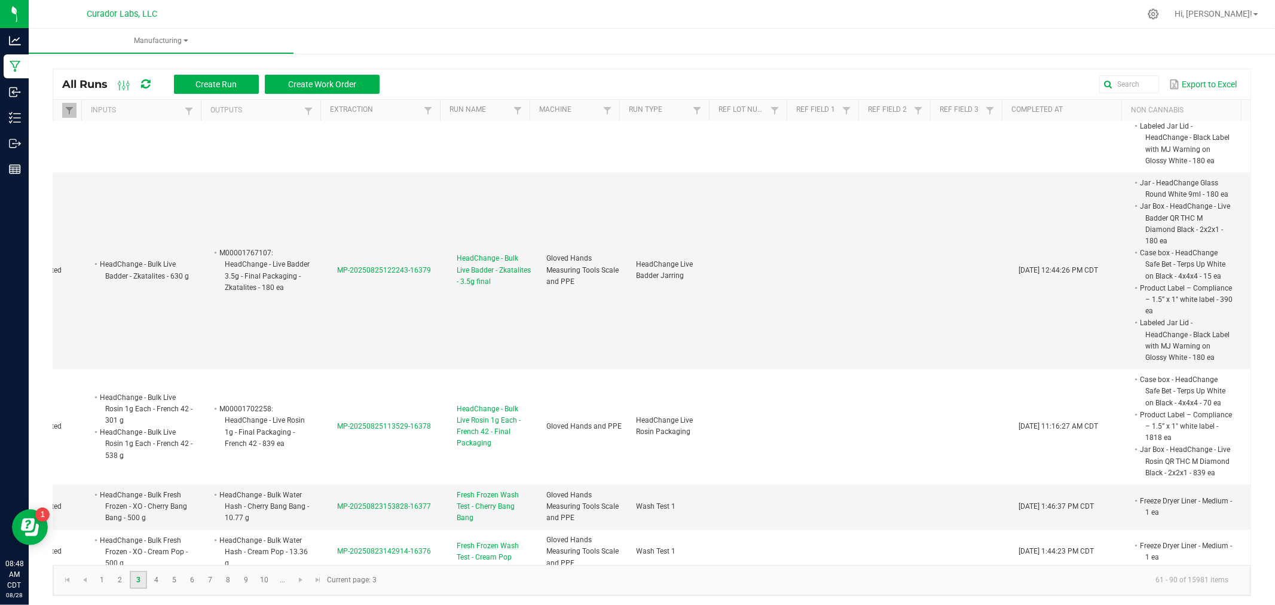
scroll to position [2280, 54]
click at [157, 578] on link "4" at bounding box center [156, 580] width 17 height 18
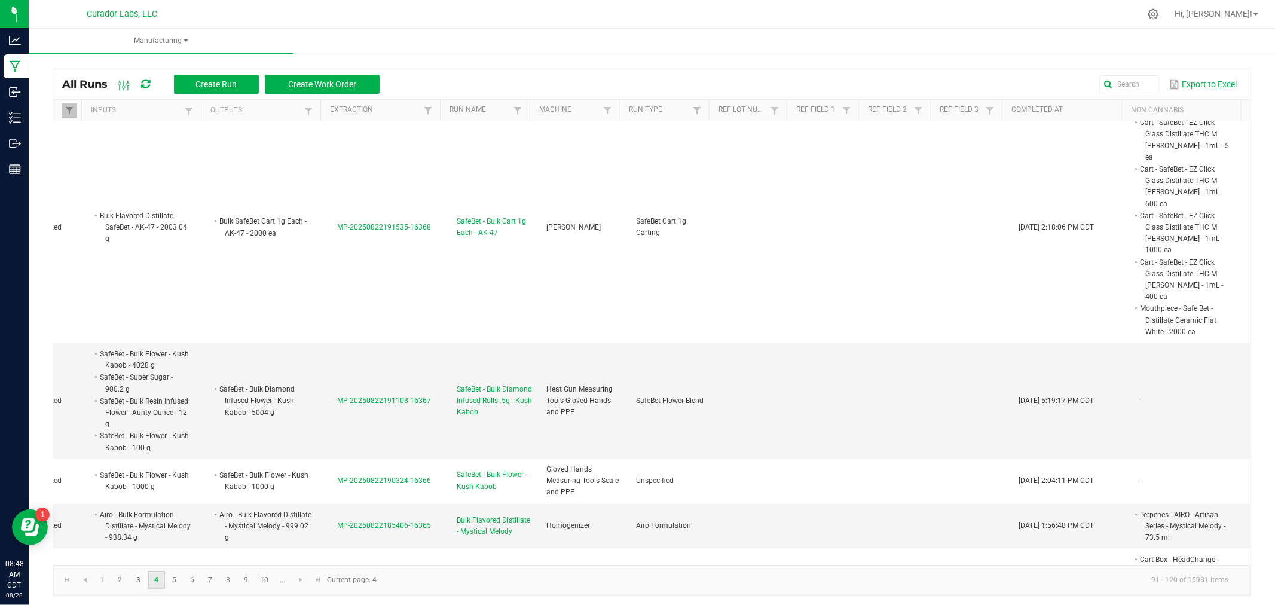
scroll to position [598, 54]
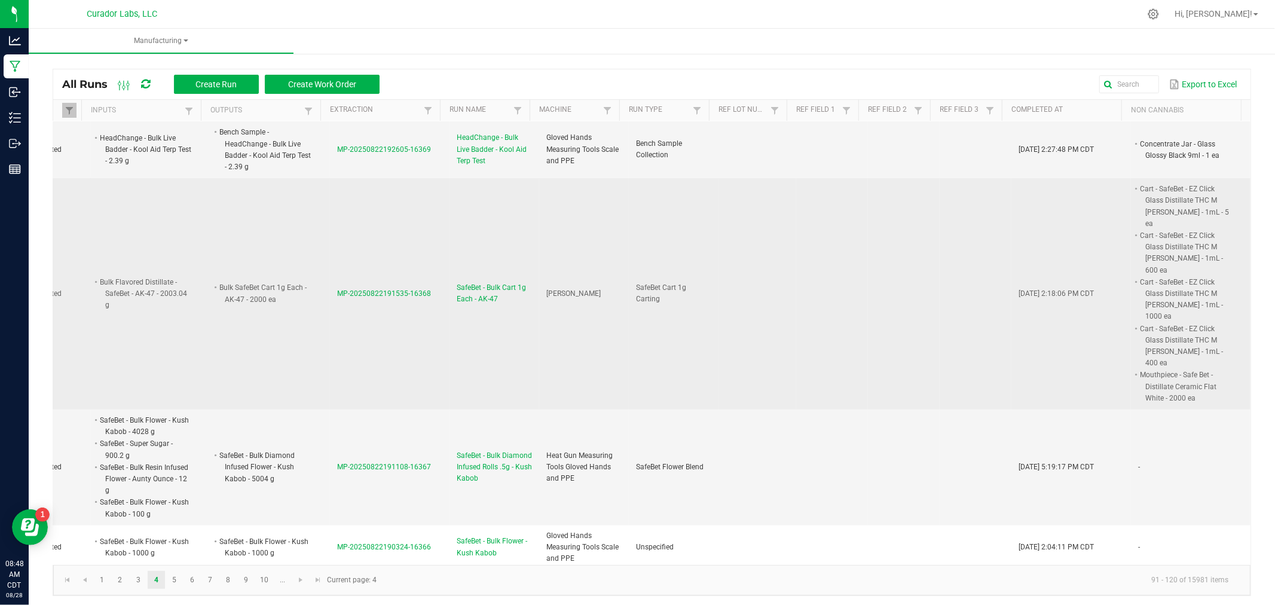
drag, startPoint x: 361, startPoint y: 255, endPoint x: 298, endPoint y: 308, distance: 82.3
click at [298, 308] on td "Bulk SafeBet Cart 1g Each - AK-47 - 2000 ea" at bounding box center [270, 293] width 120 height 231
drag, startPoint x: 347, startPoint y: 252, endPoint x: 296, endPoint y: 338, distance: 99.6
click at [296, 338] on td "Bulk SafeBet Cart 1g Each - AK-47 - 2000 ea" at bounding box center [270, 293] width 120 height 231
drag, startPoint x: 458, startPoint y: 251, endPoint x: 420, endPoint y: 312, distance: 72.0
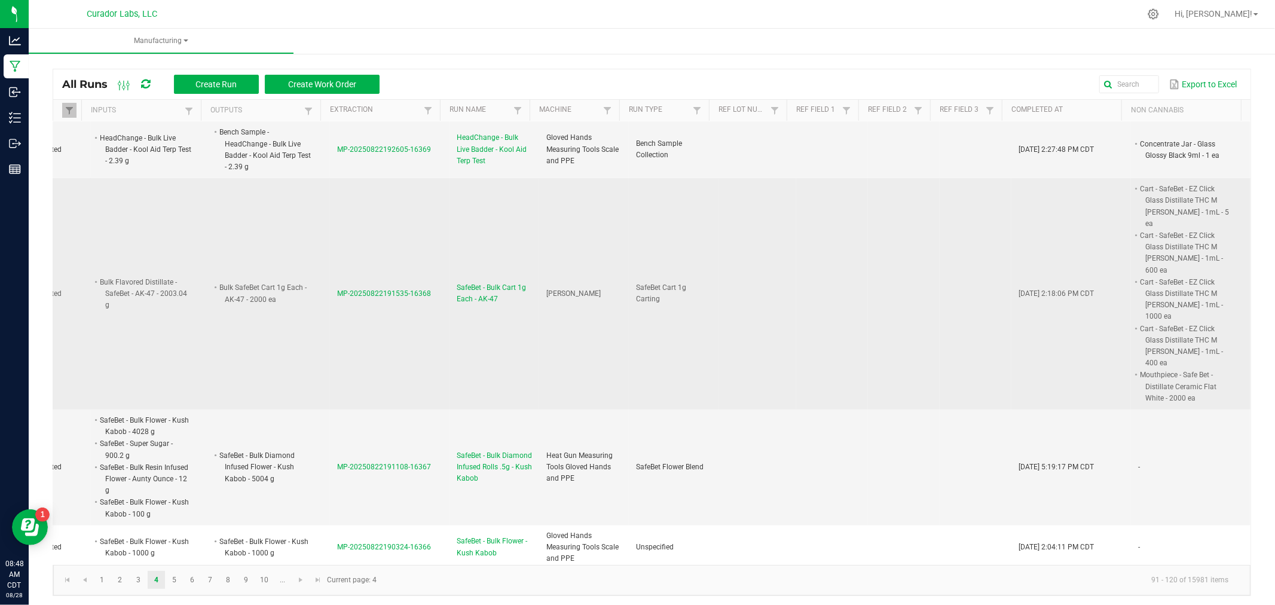
click at [420, 312] on td "MP-20250822191535-16368" at bounding box center [390, 293] width 120 height 231
click at [382, 289] on span "MP-20250822191535-16368" at bounding box center [384, 293] width 94 height 8
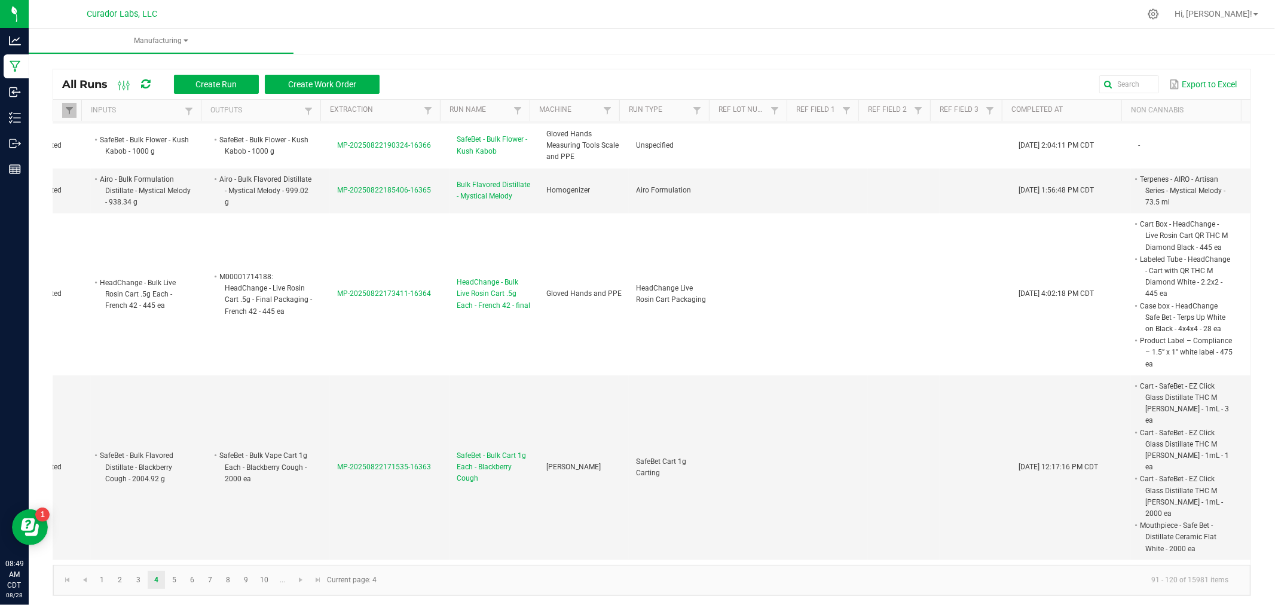
scroll to position [1062, 54]
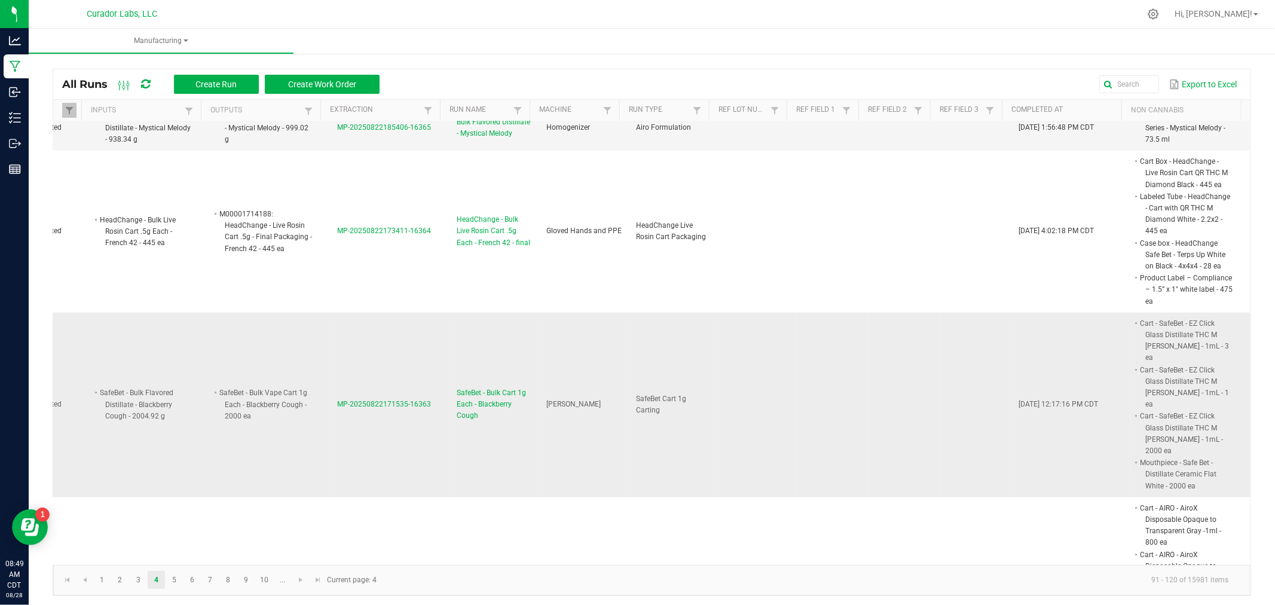
click at [337, 400] on span "MP-20250822171535-16363" at bounding box center [384, 404] width 94 height 8
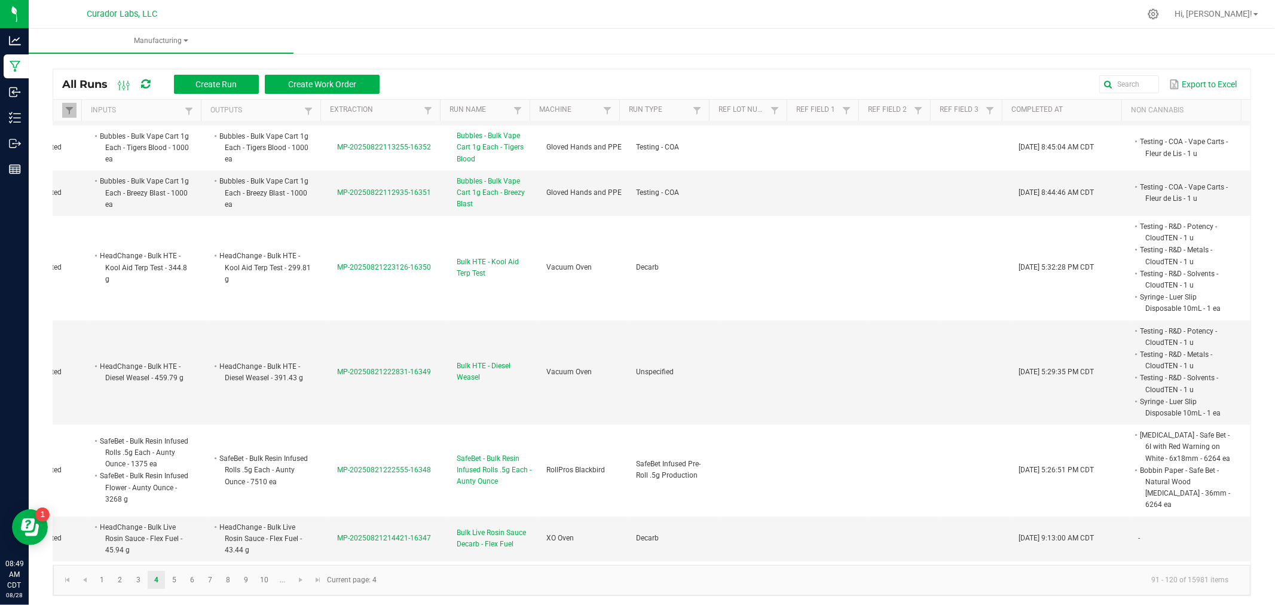
scroll to position [2, 0]
click at [175, 577] on link "5" at bounding box center [174, 577] width 17 height 18
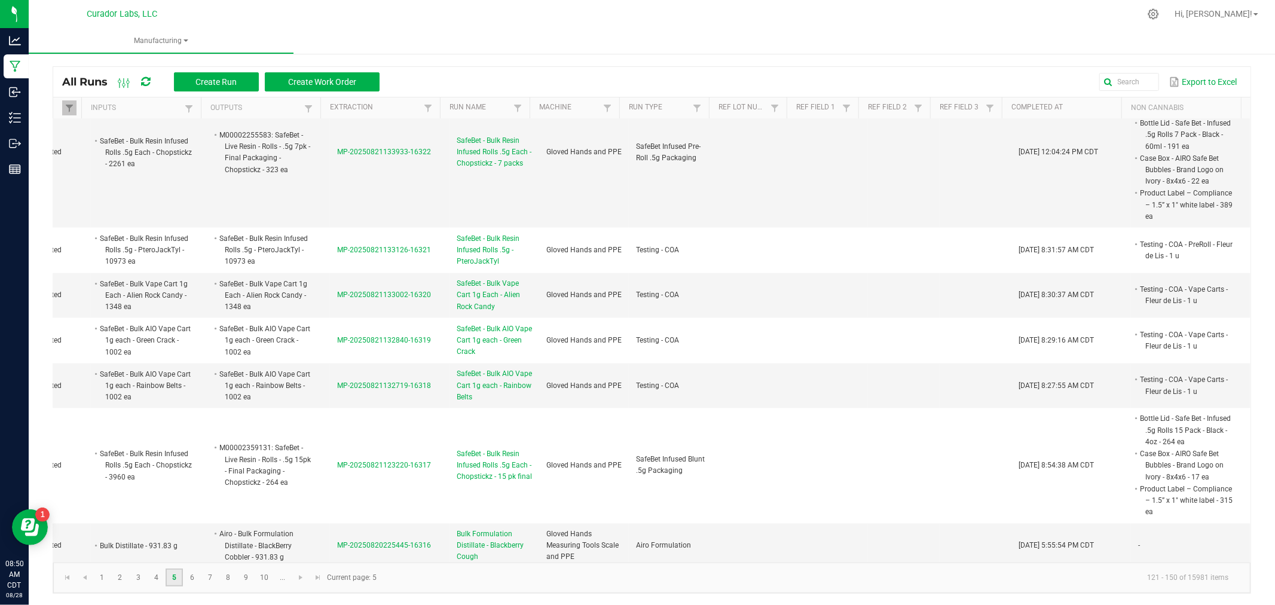
scroll to position [1633, 54]
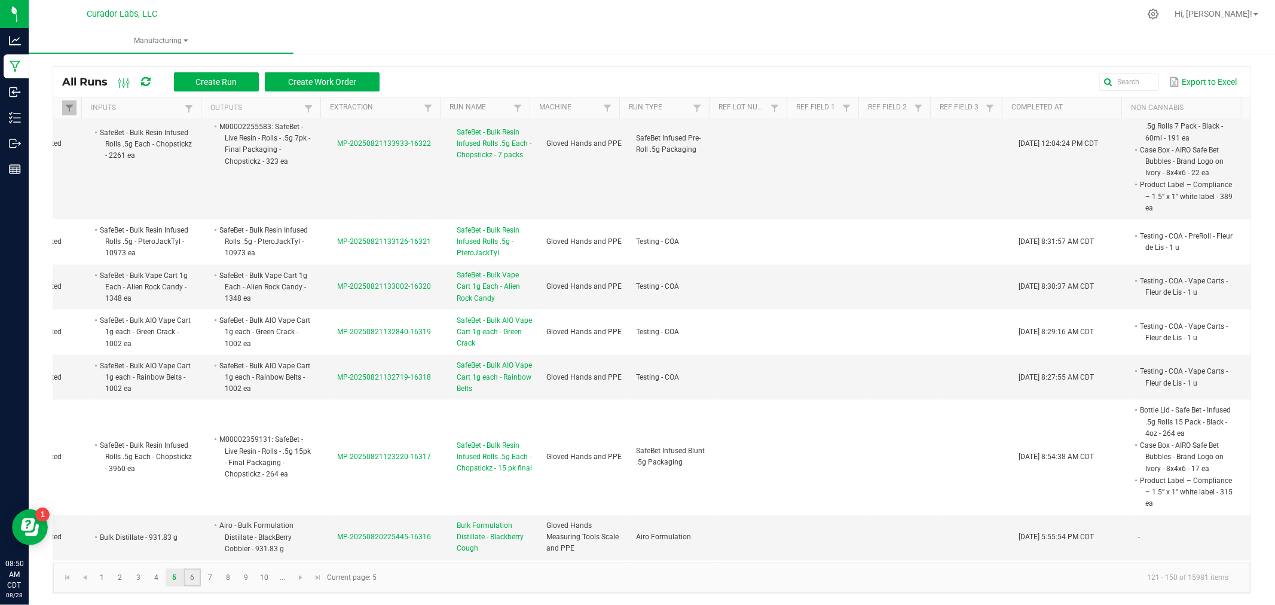
click at [188, 574] on link "6" at bounding box center [191, 577] width 17 height 18
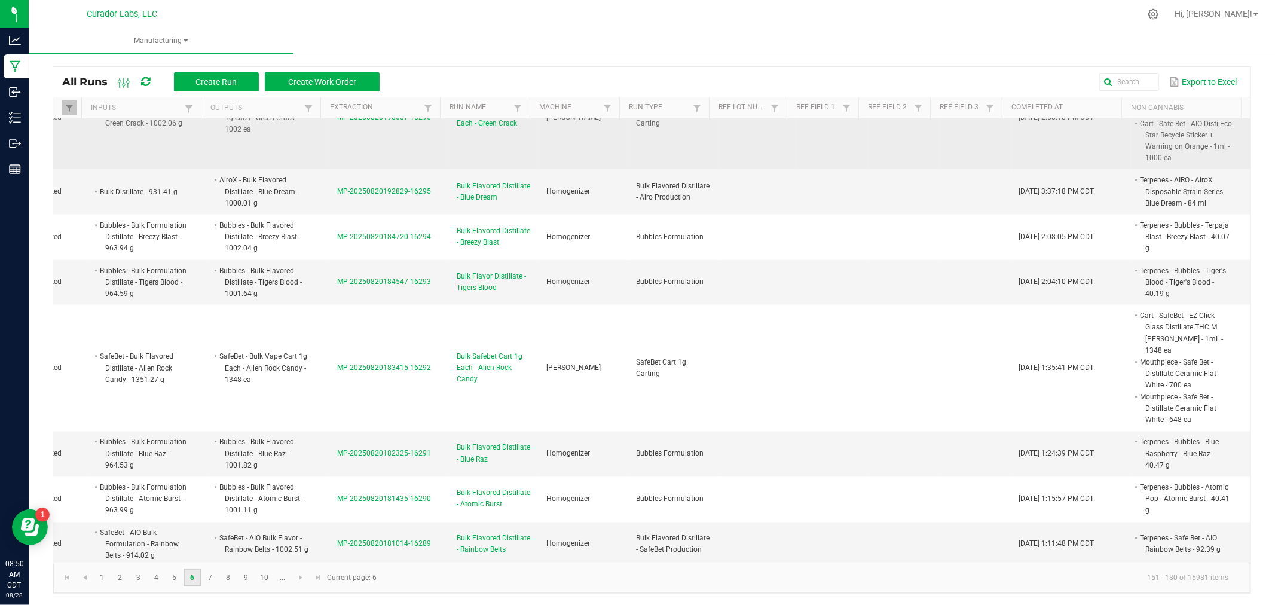
scroll to position [1660, 54]
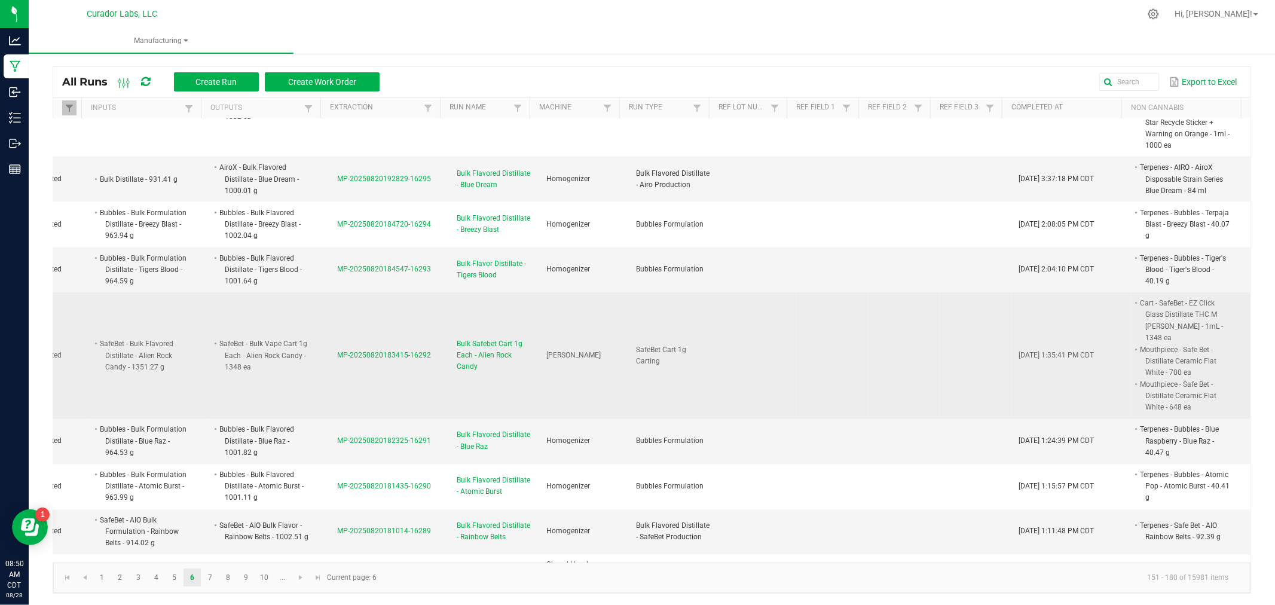
click at [351, 351] on span "MP-20250820183415-16292" at bounding box center [384, 355] width 94 height 8
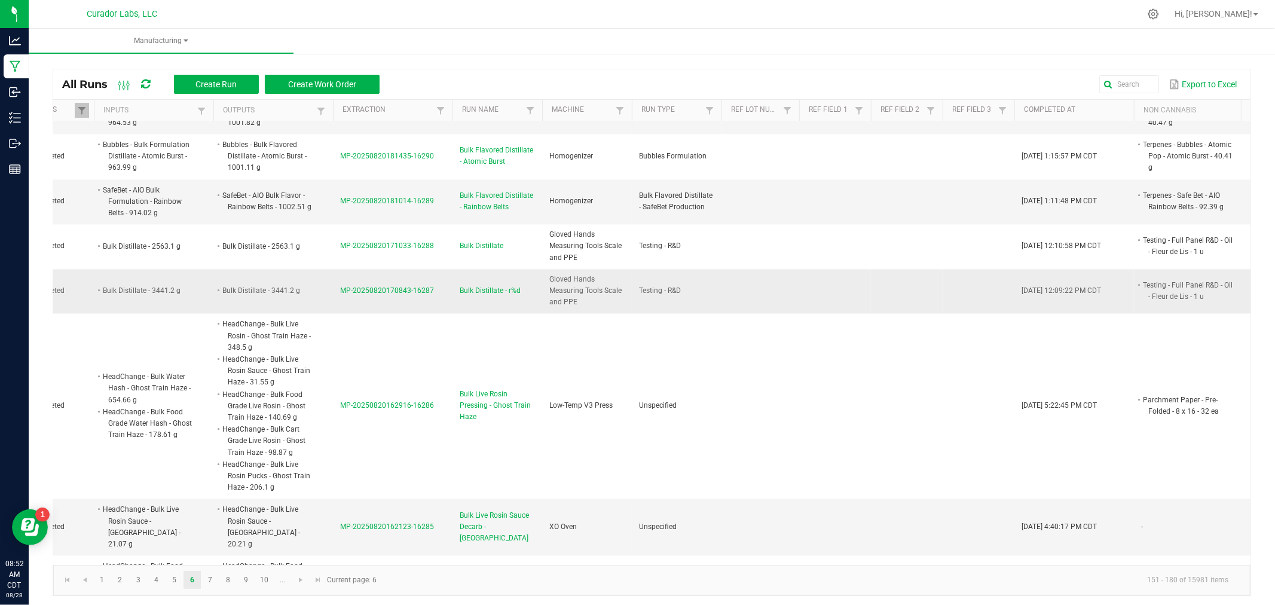
scroll to position [2053, 31]
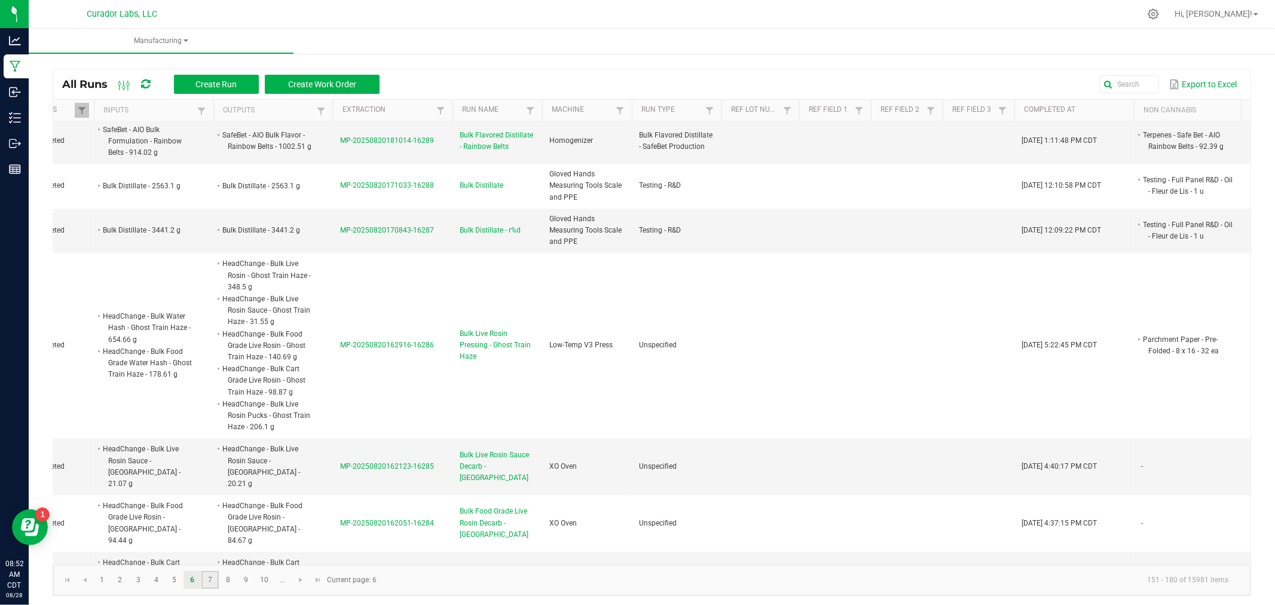
click at [204, 575] on link "7" at bounding box center [209, 580] width 17 height 18
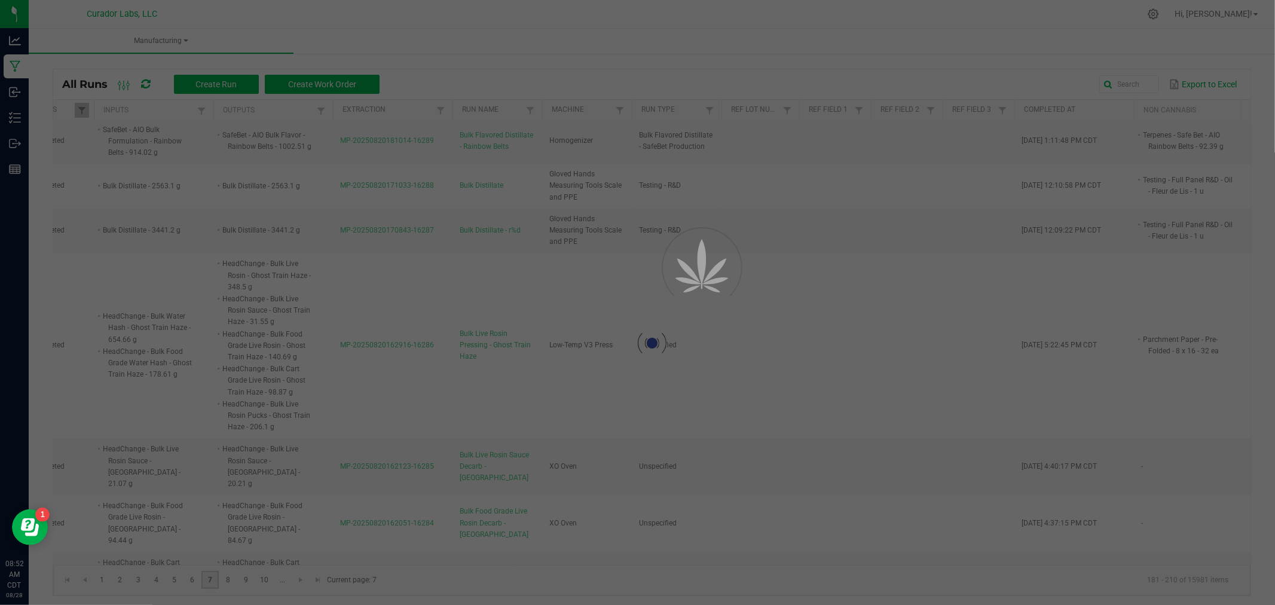
scroll to position [0, 31]
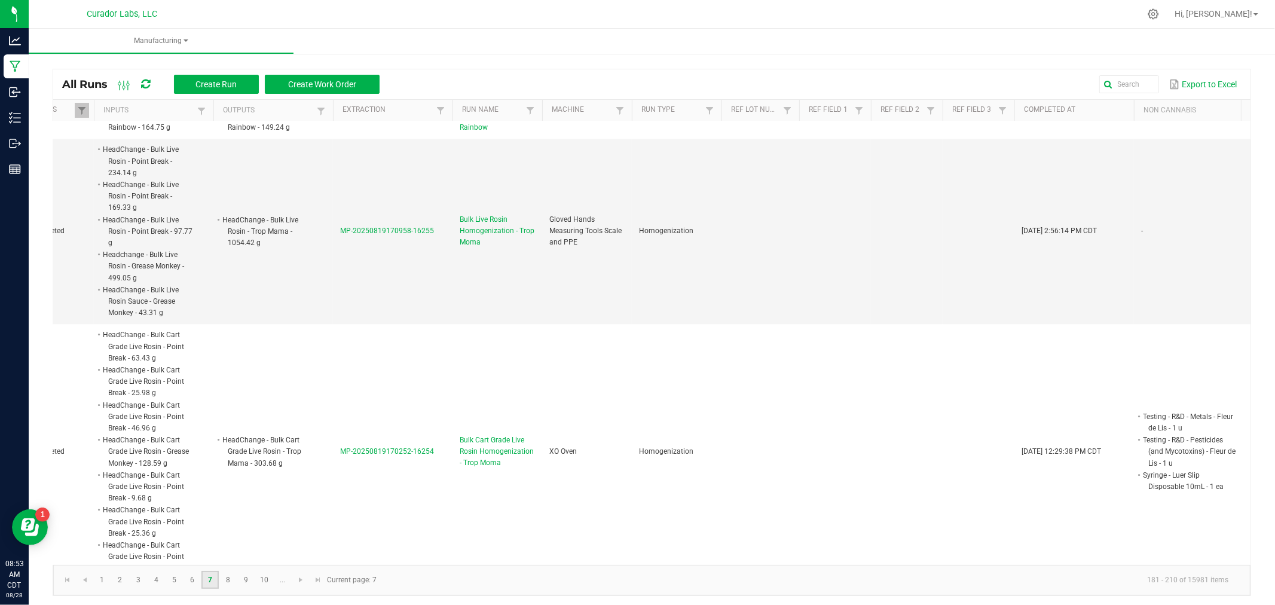
scroll to position [2212, 31]
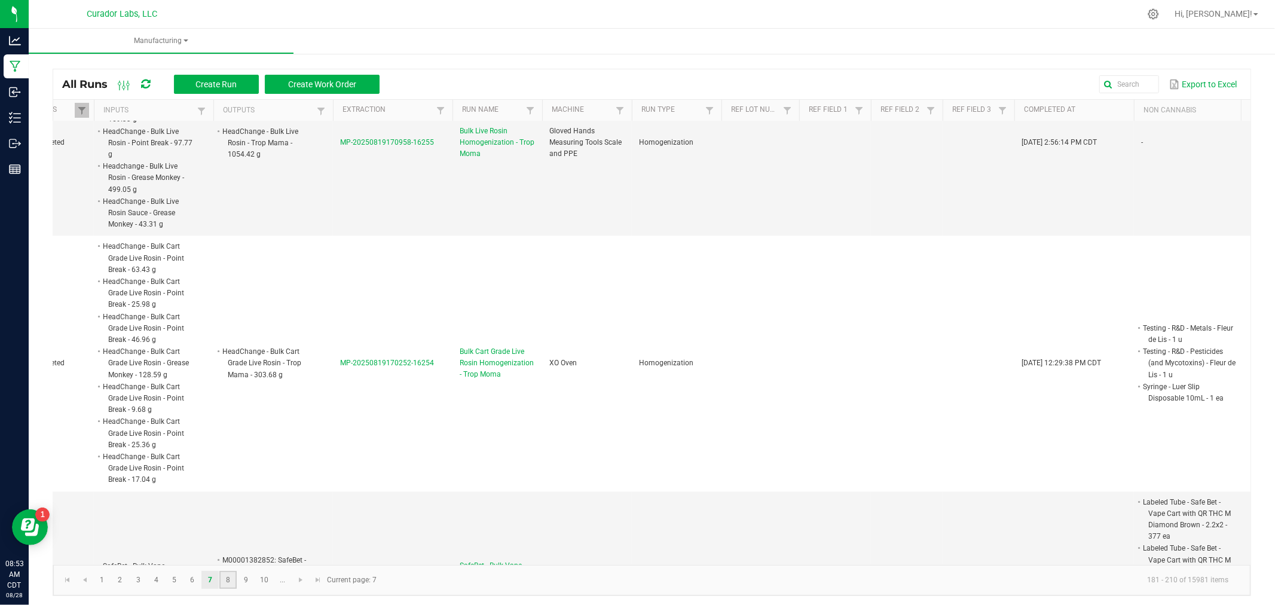
click at [224, 575] on link "8" at bounding box center [227, 580] width 17 height 18
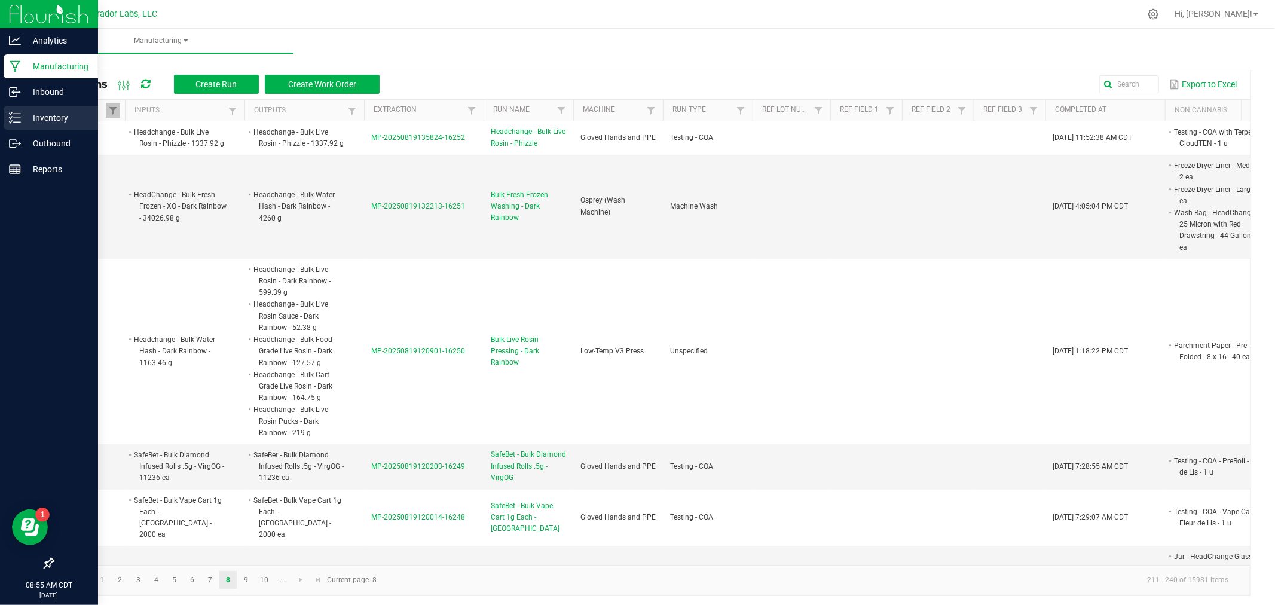
click at [15, 118] on line at bounding box center [17, 118] width 7 height 0
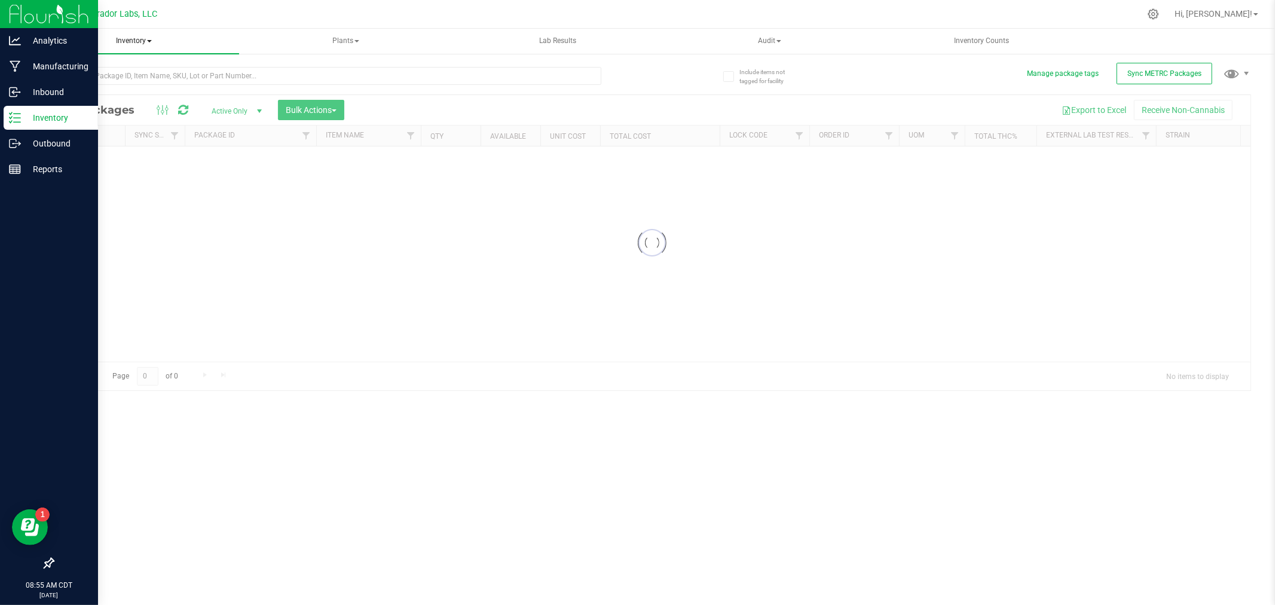
click at [141, 44] on span "Inventory" at bounding box center [134, 41] width 210 height 25
click at [106, 87] on span "All inventory" at bounding box center [85, 86] width 81 height 10
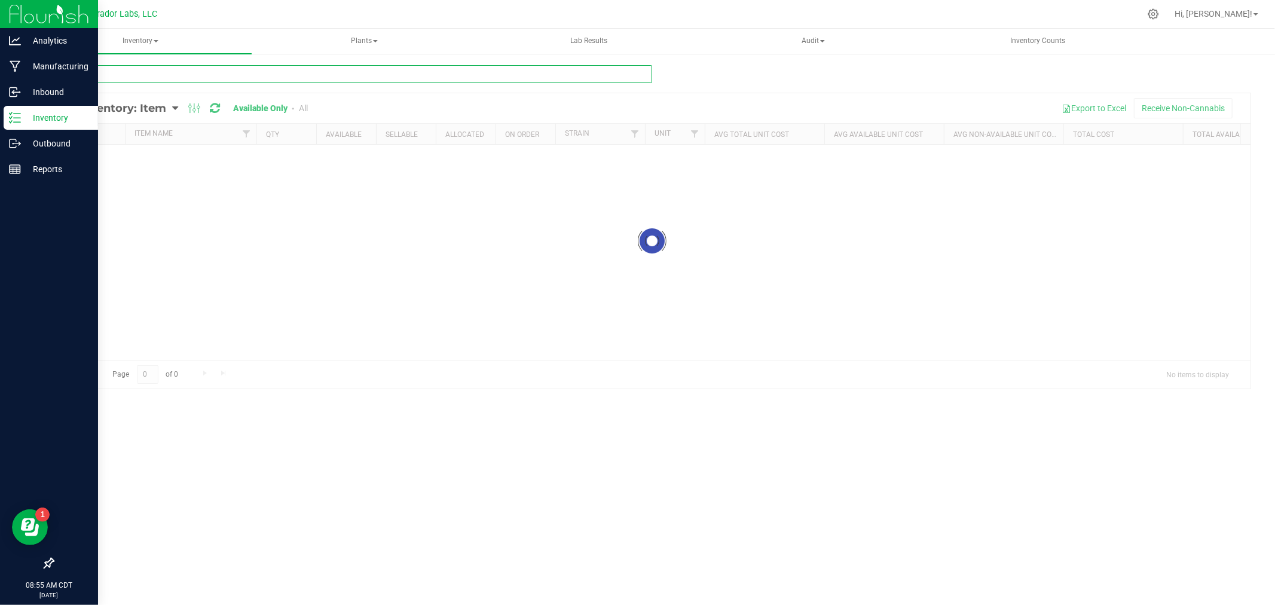
click at [114, 76] on input "text" at bounding box center [352, 74] width 599 height 18
type input "cart def"
click at [85, 170] on div at bounding box center [651, 323] width 1197 height 461
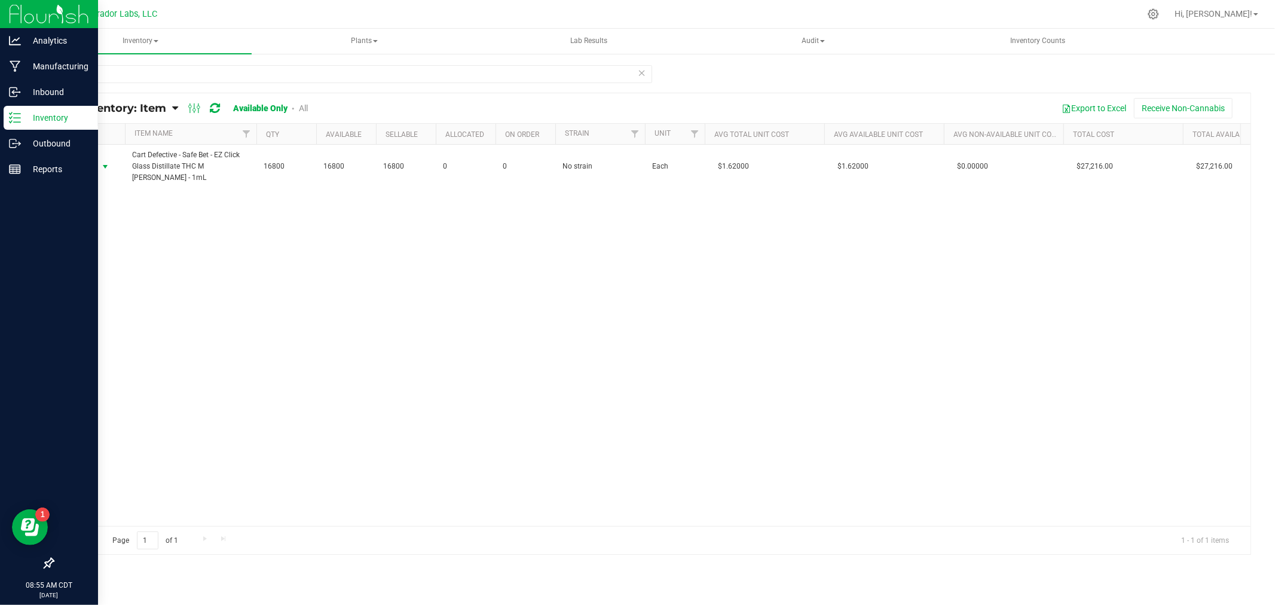
click at [93, 166] on span "Action" at bounding box center [81, 166] width 32 height 17
click at [100, 242] on li "Locate inventory" at bounding box center [104, 240] width 76 height 18
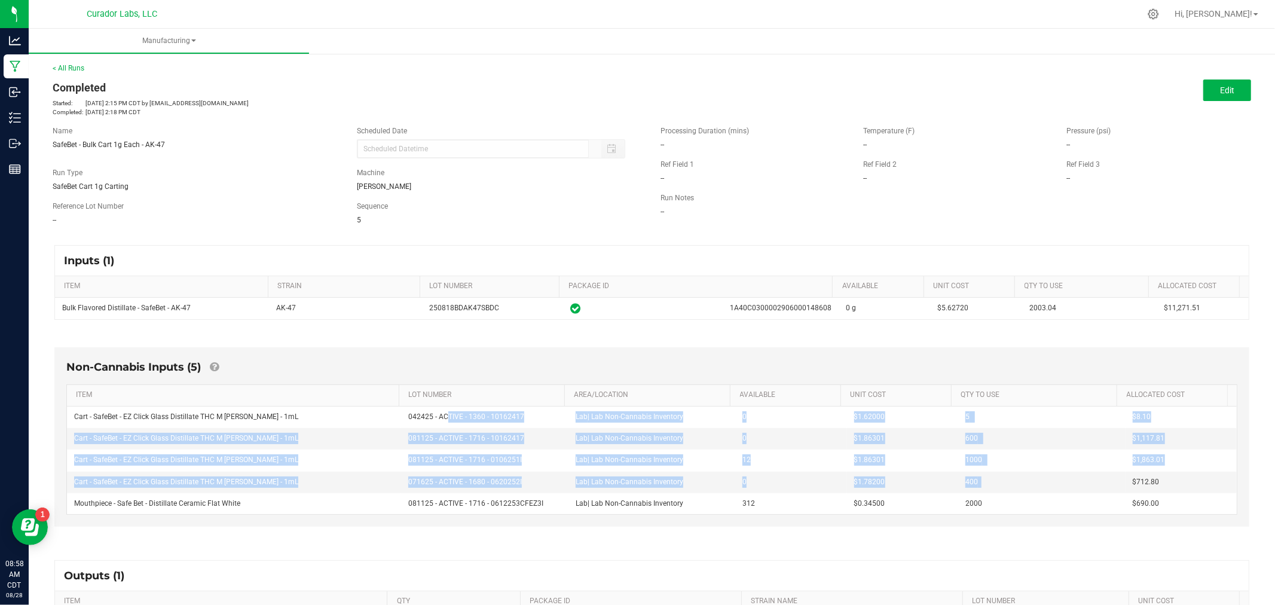
drag, startPoint x: 969, startPoint y: 479, endPoint x: 427, endPoint y: 405, distance: 547.2
click at [437, 417] on tbody "Cart - SafeBet - EZ Click Glass Distillate THC M [PERSON_NAME] - 1mL 042425 - A…" at bounding box center [652, 460] width 1170 height 108
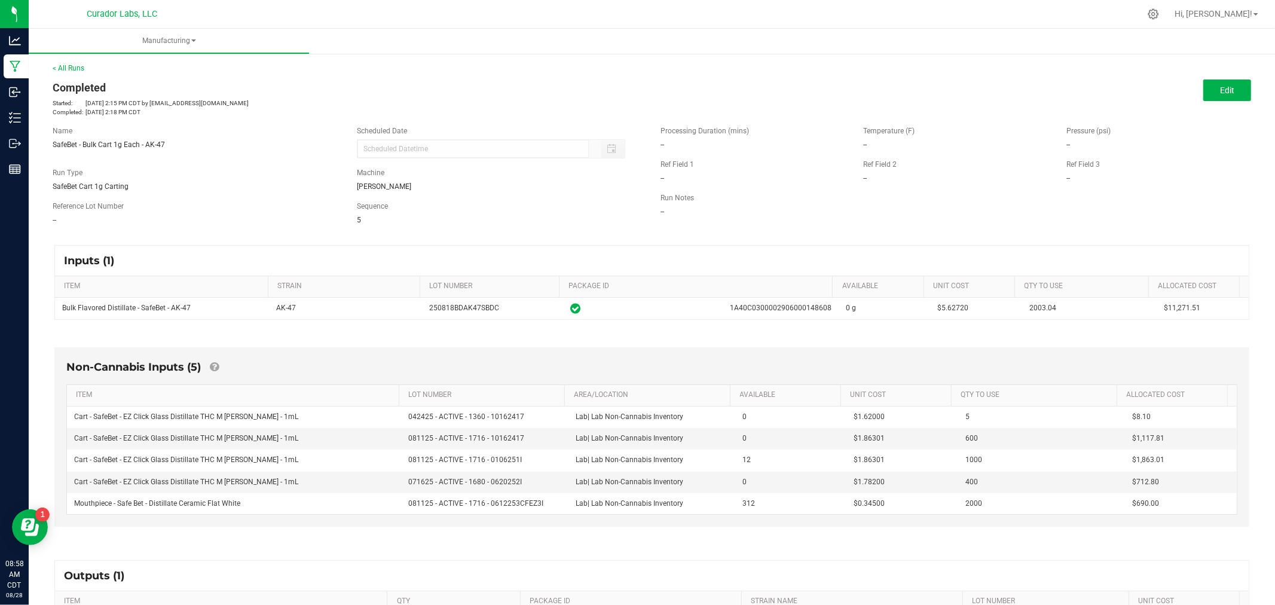
click at [554, 538] on div "Non-Cannabis Inputs (5) ITEM LOT NUMBER AREA/LOCATION AVAILABLE Unit Cost QTY T…" at bounding box center [652, 439] width 1216 height 219
